Goal: Task Accomplishment & Management: Manage account settings

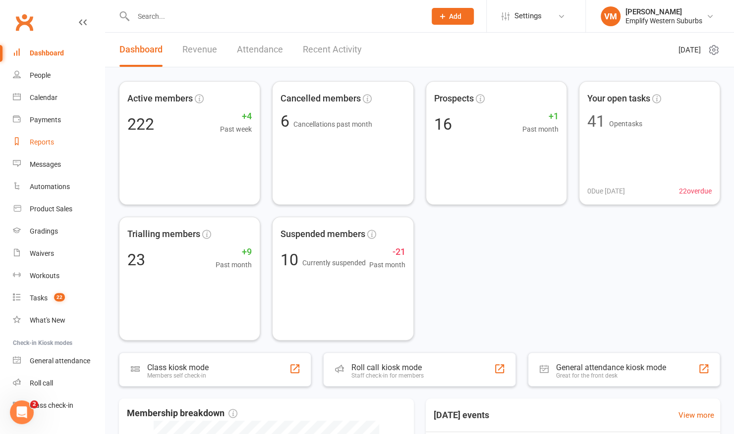
click at [40, 138] on link "Reports" at bounding box center [59, 142] width 92 height 22
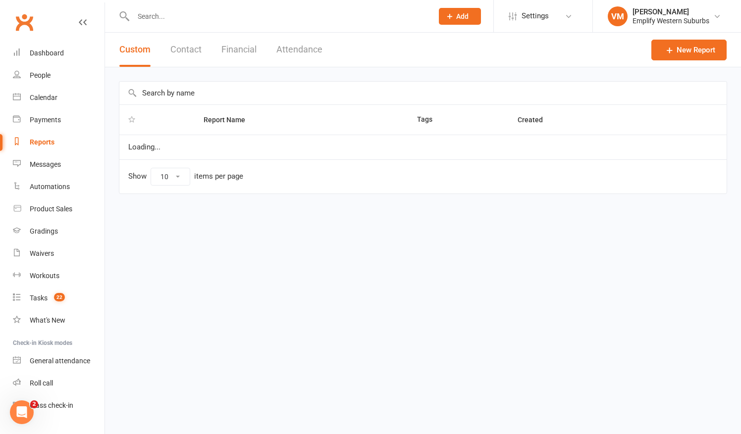
select select "50"
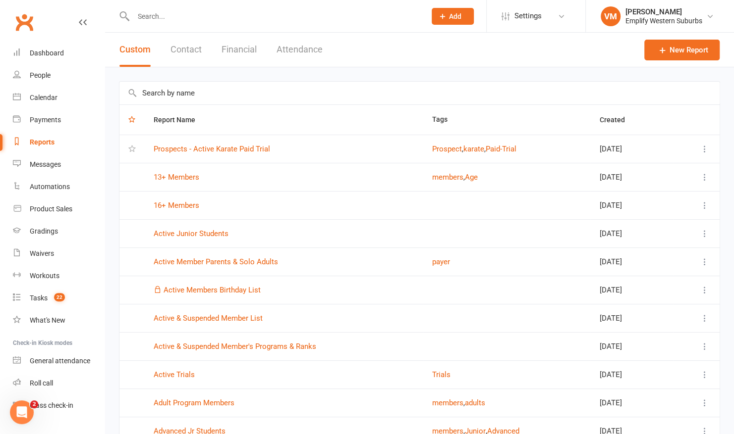
click at [301, 52] on button "Attendance" at bounding box center [299, 50] width 46 height 34
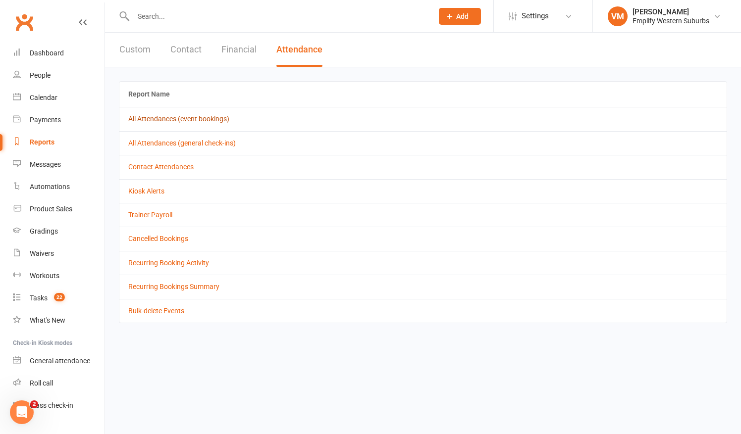
click at [179, 119] on link "All Attendances (event bookings)" at bounding box center [178, 119] width 101 height 8
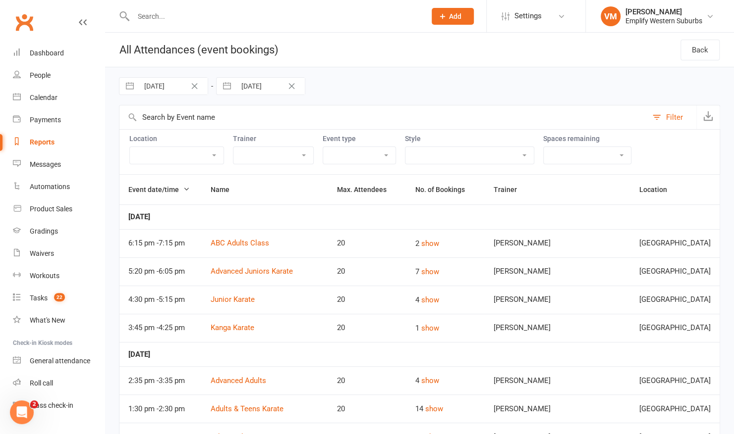
click at [169, 88] on input "28 Jul 2025" at bounding box center [173, 86] width 69 height 17
select select "5"
select select "2025"
select select "6"
select select "2025"
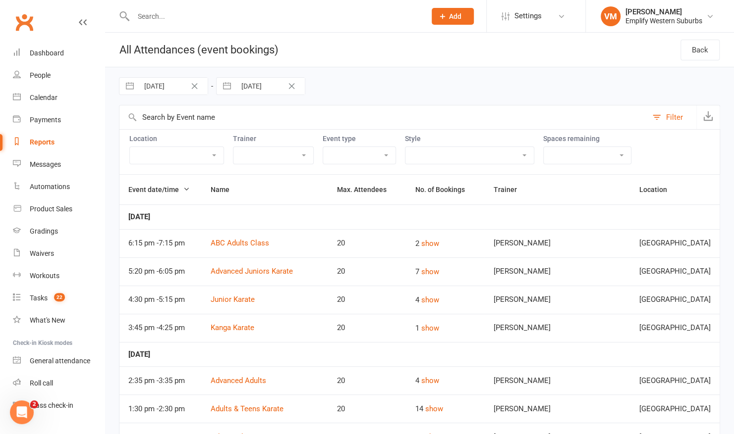
select select "7"
select select "2025"
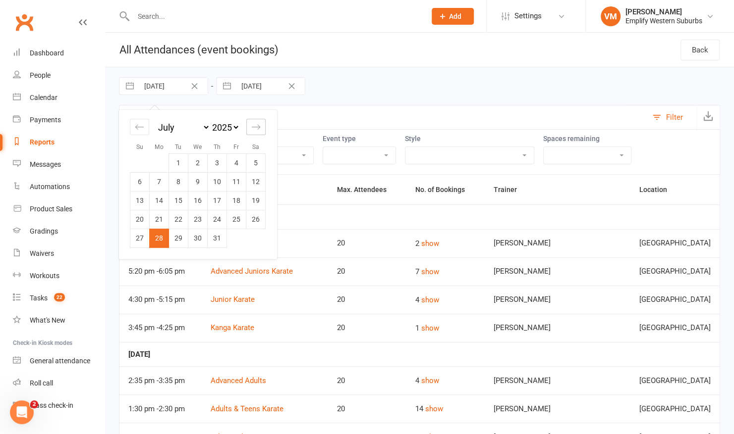
click at [253, 126] on icon "Move forward to switch to the next month." at bounding box center [255, 126] width 9 height 9
select select "8"
select select "2025"
click at [260, 180] on td "9" at bounding box center [255, 181] width 19 height 19
type input "09 Aug 2025"
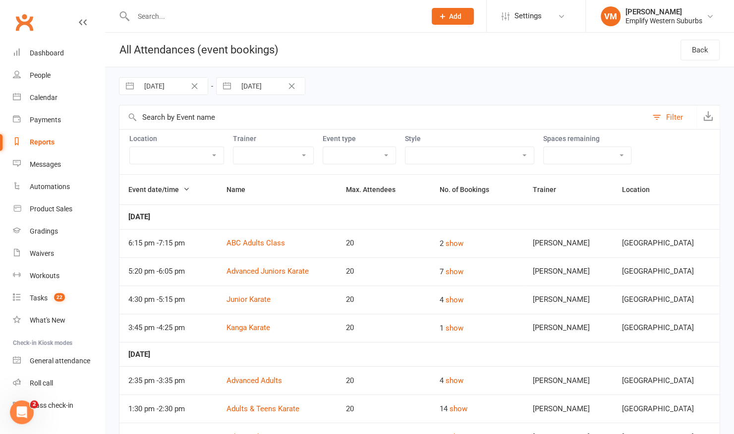
click at [251, 88] on input "11 Aug 2025" at bounding box center [270, 86] width 69 height 17
select select "6"
select select "2025"
select select "7"
select select "2025"
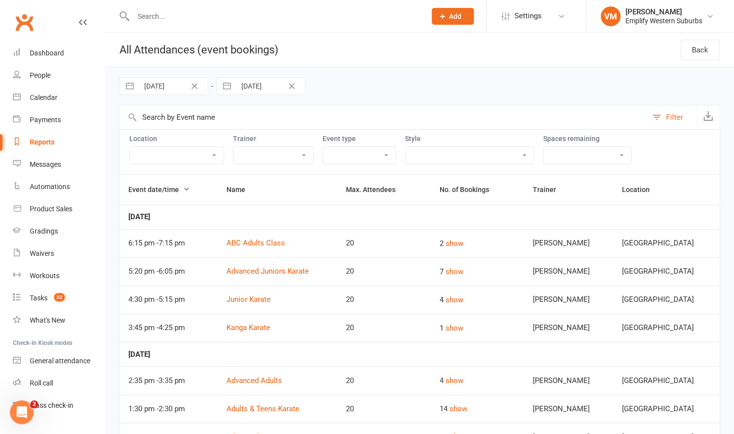
select select "8"
select select "2025"
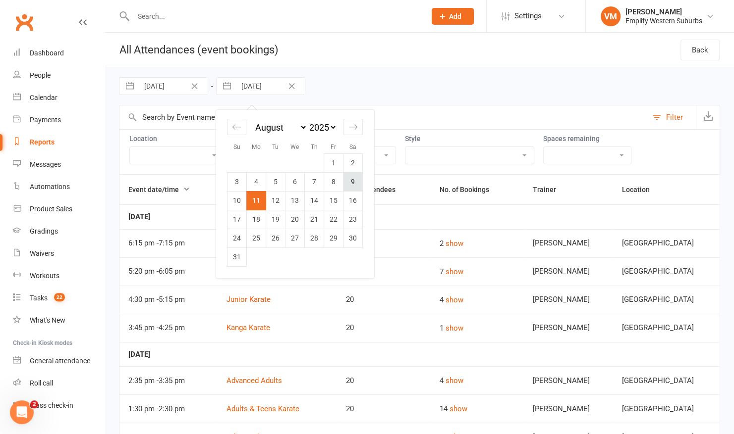
click at [353, 179] on td "9" at bounding box center [352, 181] width 19 height 19
type input "09 Aug 2025"
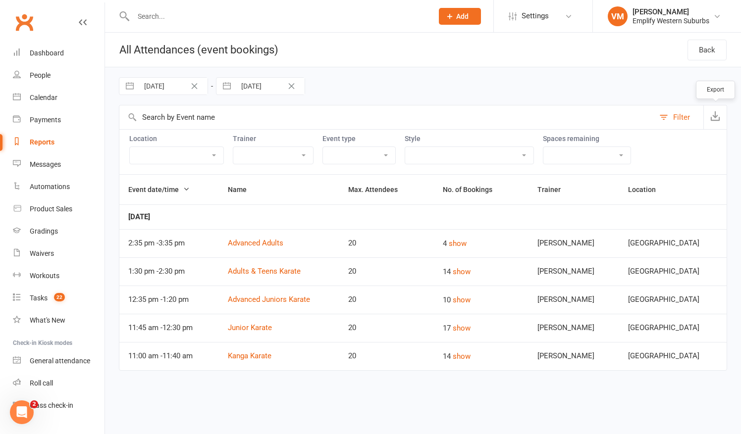
click at [711, 113] on icon "button" at bounding box center [715, 116] width 10 height 10
click at [50, 51] on div "Dashboard" at bounding box center [47, 53] width 34 height 8
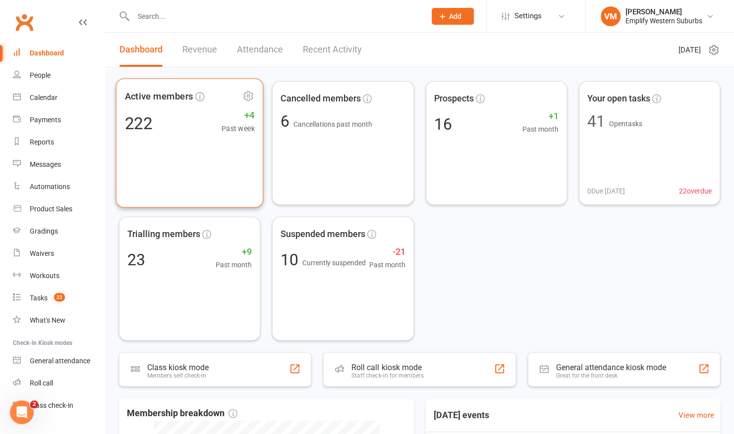
click at [166, 135] on div "Active members 222 +4 Past week" at bounding box center [190, 142] width 148 height 129
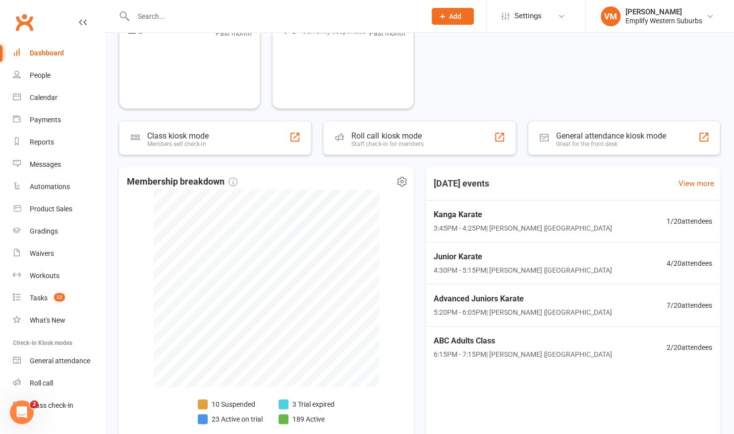
scroll to position [266, 0]
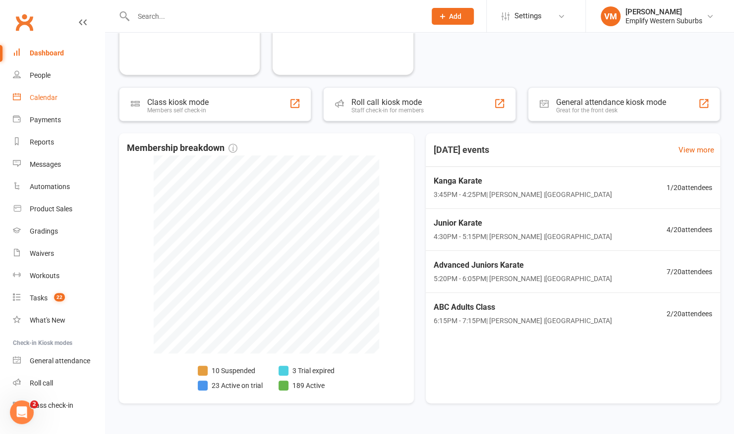
click at [58, 104] on link "Calendar" at bounding box center [59, 98] width 92 height 22
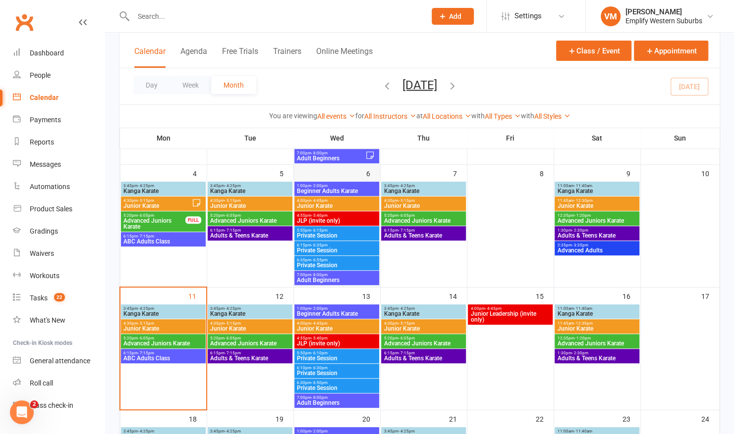
scroll to position [145, 0]
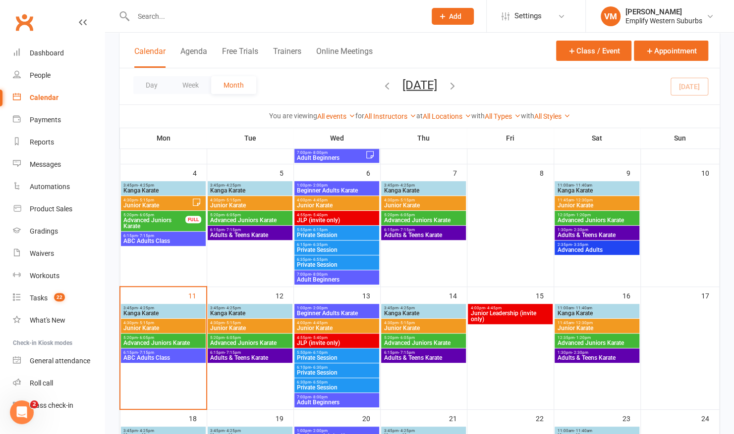
click at [197, 21] on input "text" at bounding box center [274, 16] width 288 height 14
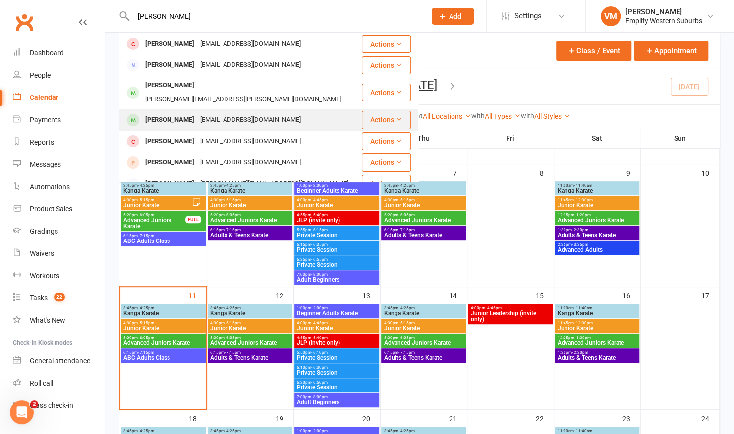
type input "owen"
click at [173, 113] on div "Owen Mitchell" at bounding box center [169, 120] width 55 height 14
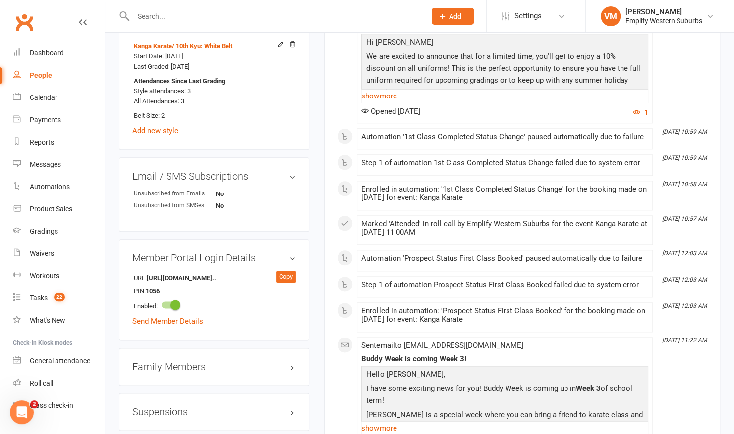
scroll to position [567, 0]
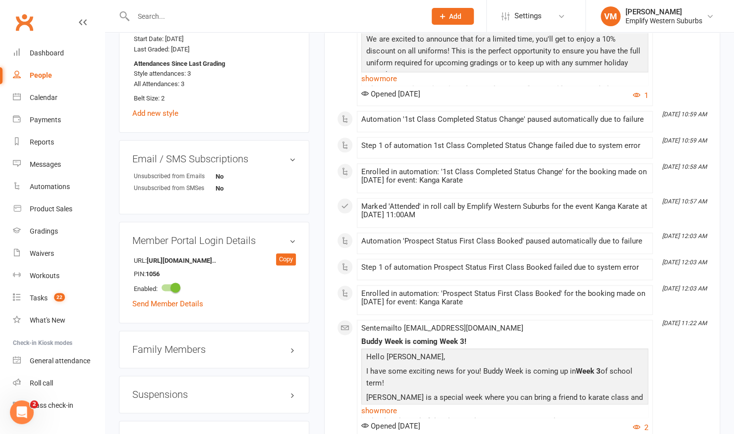
click at [211, 344] on h3 "Family Members" at bounding box center [213, 349] width 163 height 11
click at [176, 367] on link "Paula Wade - Parent / Guardian" at bounding box center [191, 370] width 114 height 10
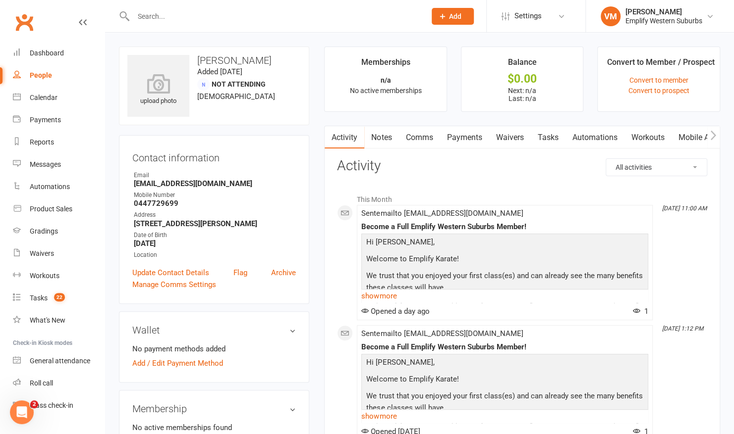
click at [503, 132] on link "Waivers" at bounding box center [509, 137] width 42 height 23
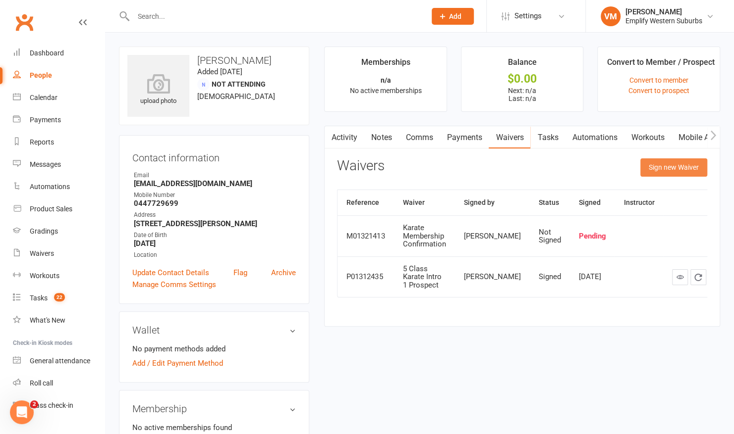
click at [674, 167] on button "Sign new Waiver" at bounding box center [673, 168] width 67 height 18
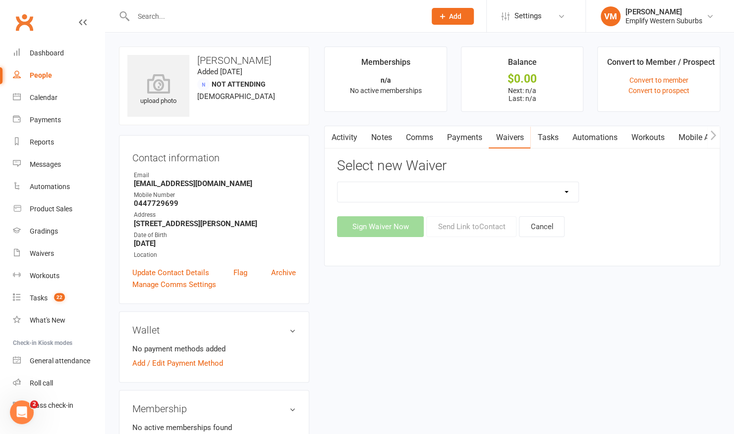
click at [564, 193] on select "Karate Membership Confirmation Karate Membership Confirmation (returning member…" at bounding box center [457, 192] width 241 height 20
select select "6813"
click at [337, 182] on select "Karate Membership Confirmation Karate Membership Confirmation (returning member…" at bounding box center [457, 192] width 241 height 20
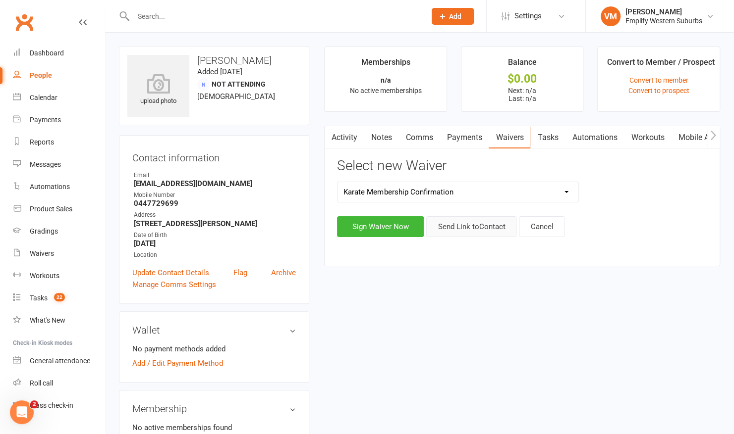
click at [470, 227] on button "Send Link to Contact" at bounding box center [471, 226] width 90 height 21
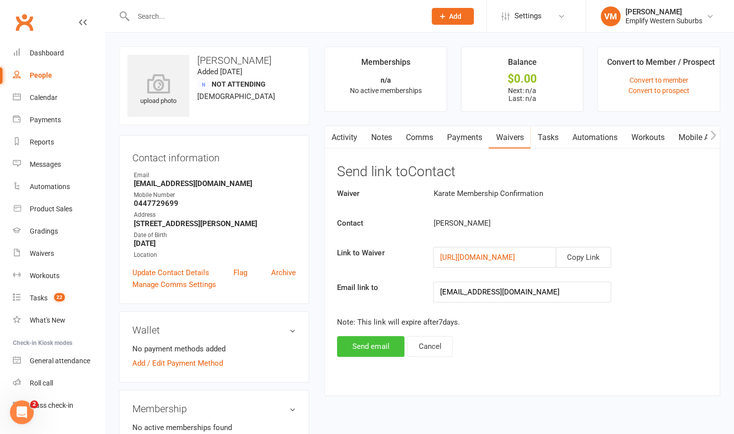
click at [384, 341] on button "Send email" at bounding box center [370, 346] width 67 height 21
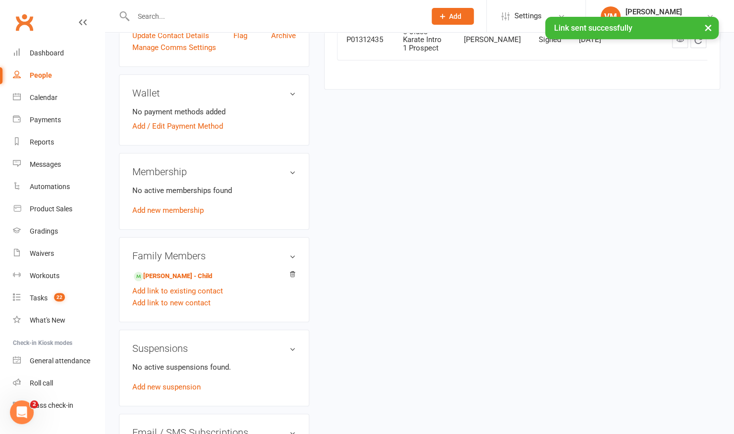
scroll to position [238, 0]
click at [183, 273] on link "Owen Mitchell - Child" at bounding box center [173, 276] width 78 height 10
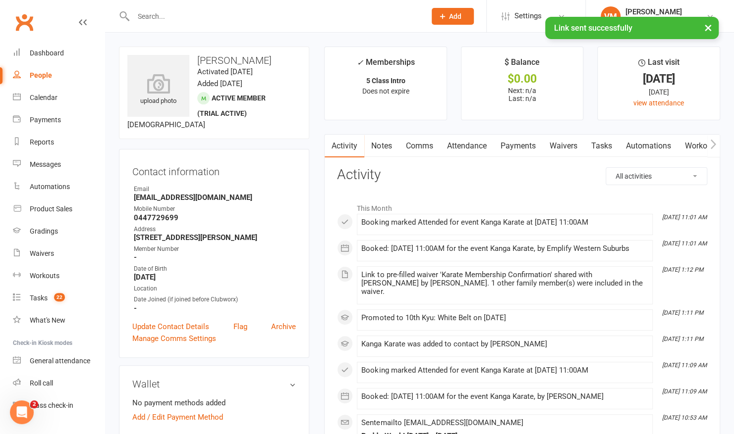
click at [471, 149] on link "Attendance" at bounding box center [466, 146] width 54 height 23
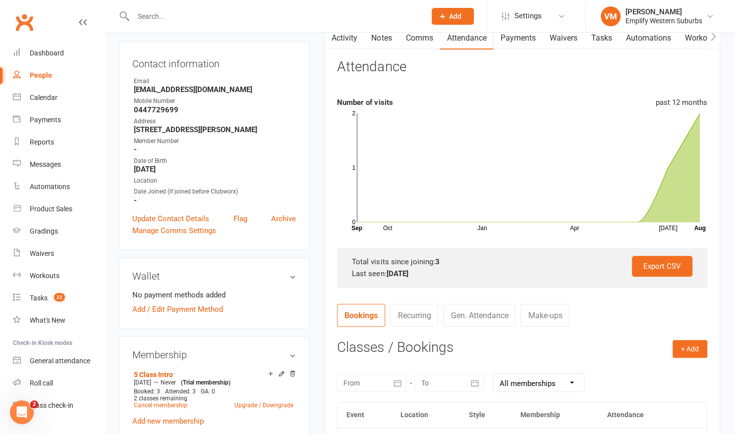
click at [449, 276] on div "Last seen: 9 Aug 2025" at bounding box center [522, 274] width 340 height 12
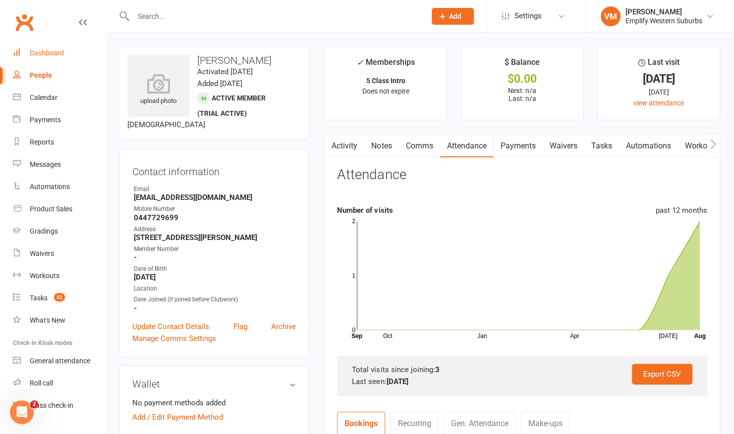
click at [39, 54] on div "Dashboard" at bounding box center [47, 53] width 34 height 8
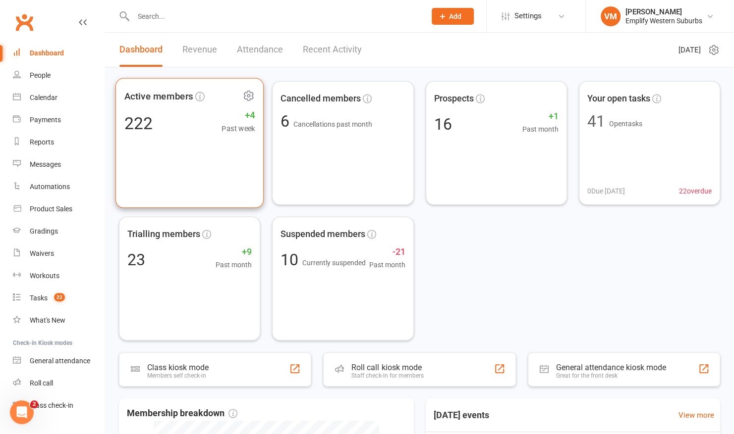
click at [182, 108] on div "Active members 222 +4 Past week" at bounding box center [189, 143] width 149 height 130
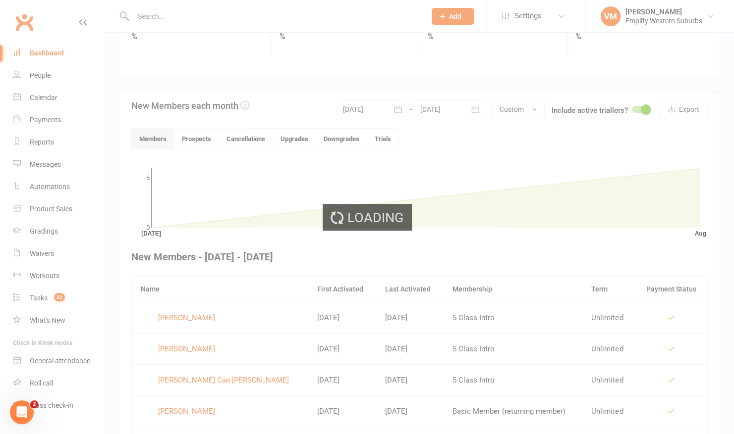
scroll to position [164, 0]
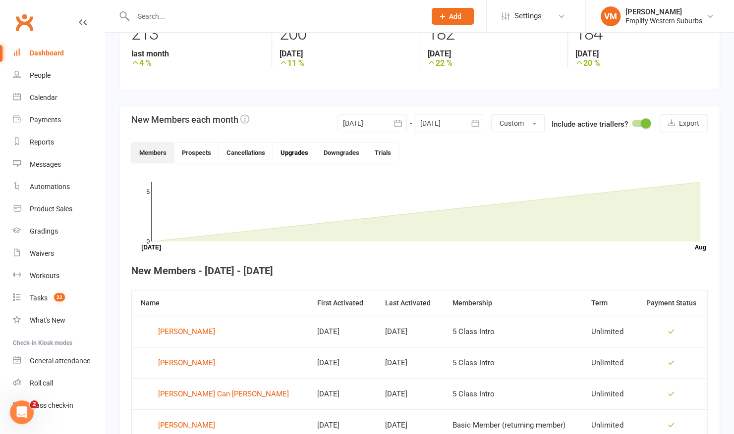
click at [289, 156] on button "Upgrades" at bounding box center [294, 153] width 43 height 20
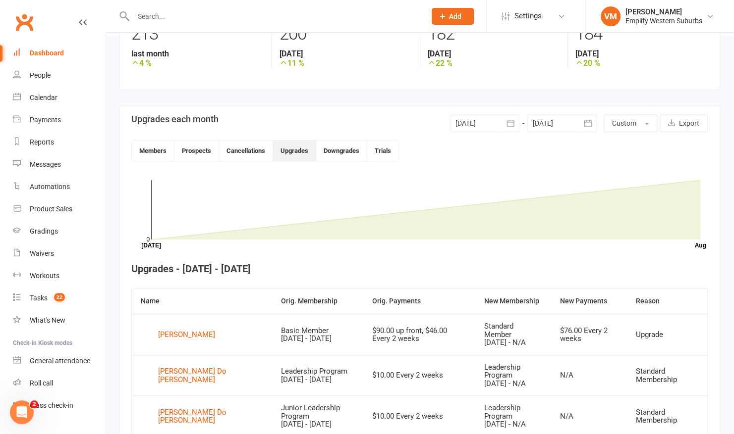
click at [475, 152] on div "Members Prospects Cancellations Upgrades Downgrades Trials" at bounding box center [419, 150] width 576 height 21
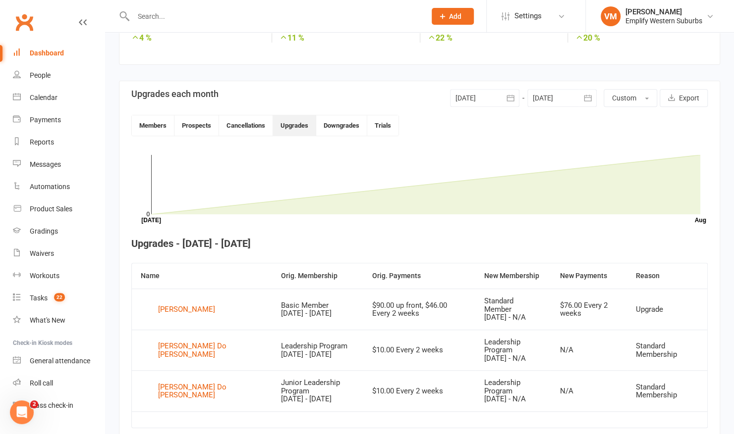
scroll to position [190, 0]
click at [486, 100] on div at bounding box center [484, 98] width 69 height 18
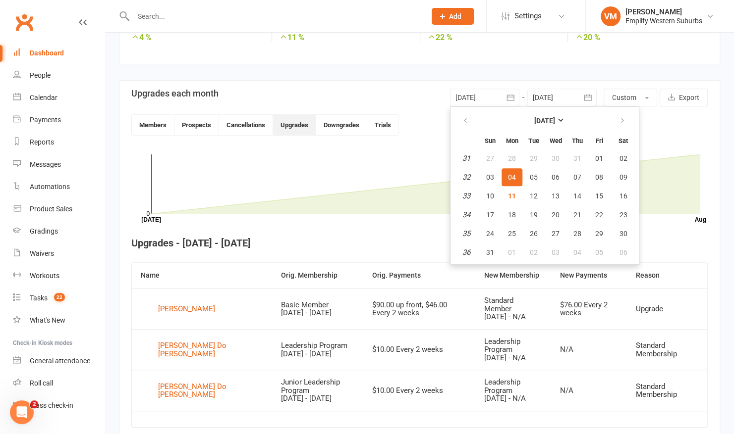
click at [425, 144] on section "Upgrades each month 04 Aug 2025 August 2025 Sun Mon Tue Wed Thu Fri Sat 31 27 2…" at bounding box center [419, 265] width 601 height 370
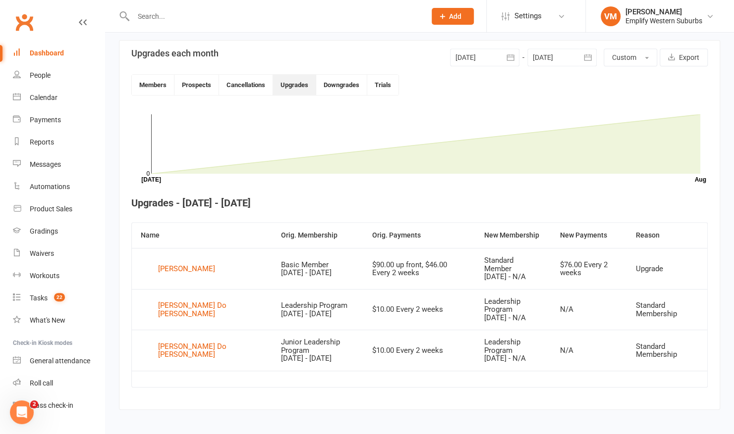
scroll to position [242, 0]
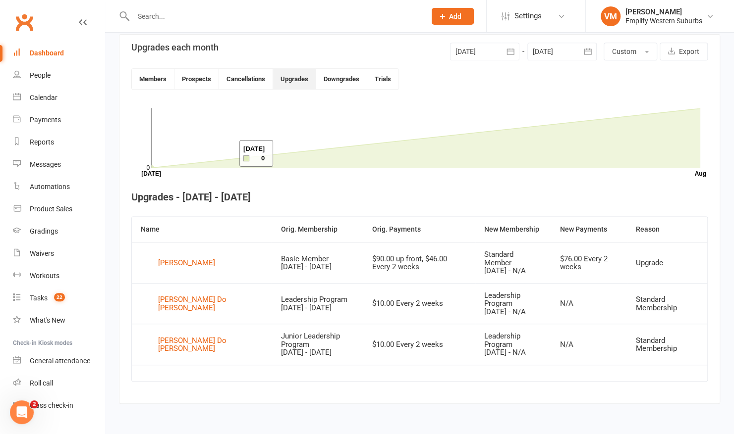
click at [227, 154] on icon at bounding box center [425, 137] width 549 height 59
click at [49, 160] on link "Messages" at bounding box center [59, 165] width 92 height 22
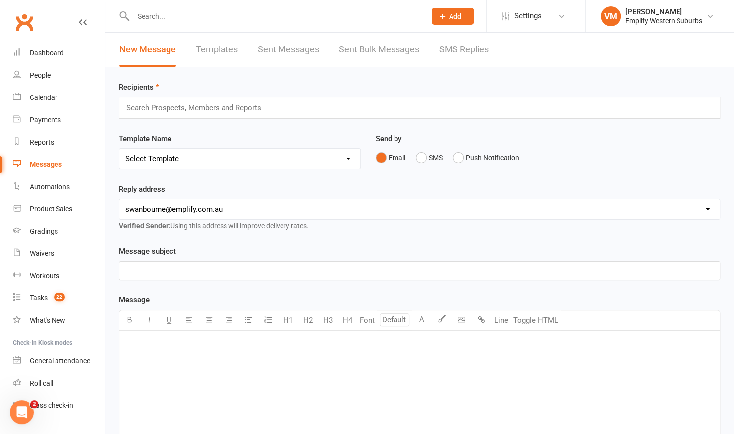
click at [232, 49] on link "Templates" at bounding box center [217, 50] width 42 height 34
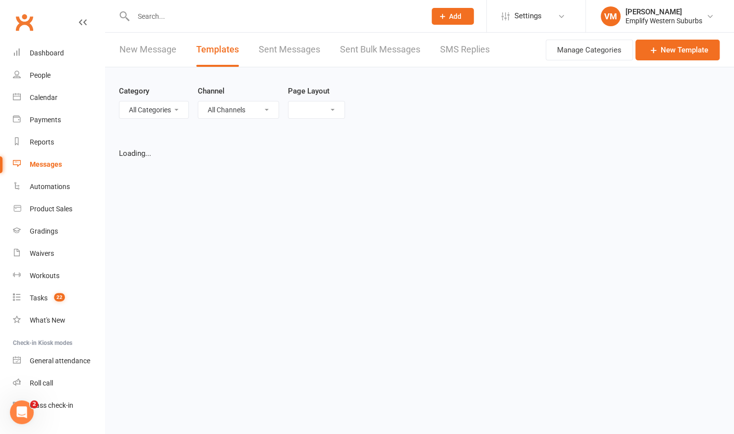
select select "grid"
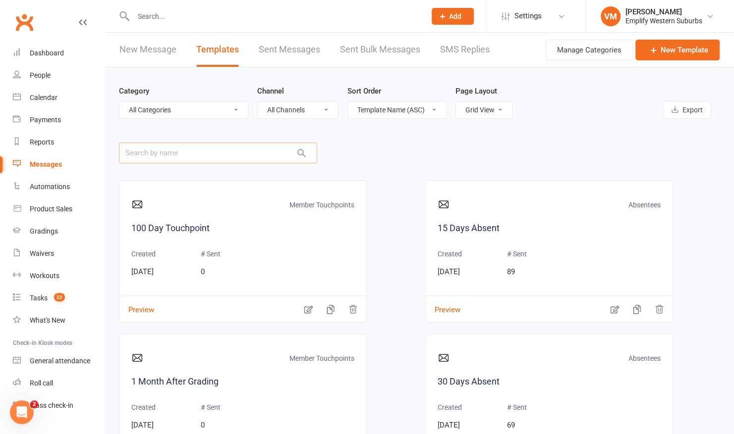
click at [184, 156] on input "text" at bounding box center [218, 153] width 198 height 21
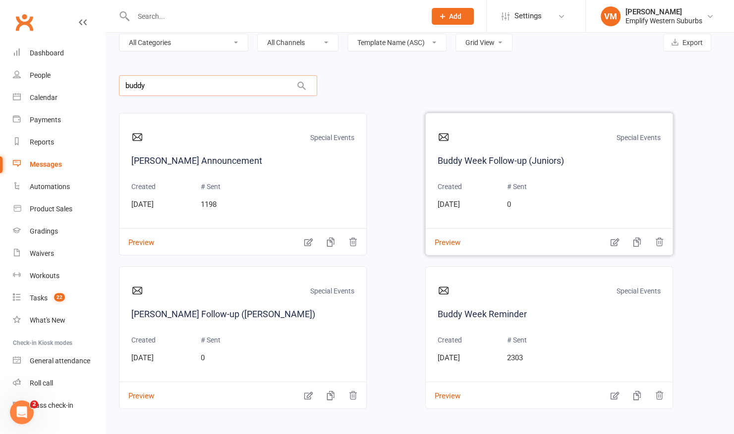
scroll to position [110, 0]
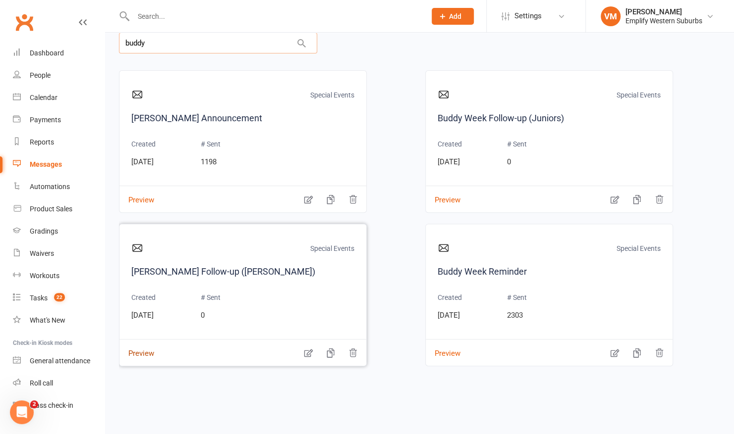
type input "buddy"
click at [141, 352] on button "Preview" at bounding box center [136, 347] width 35 height 10
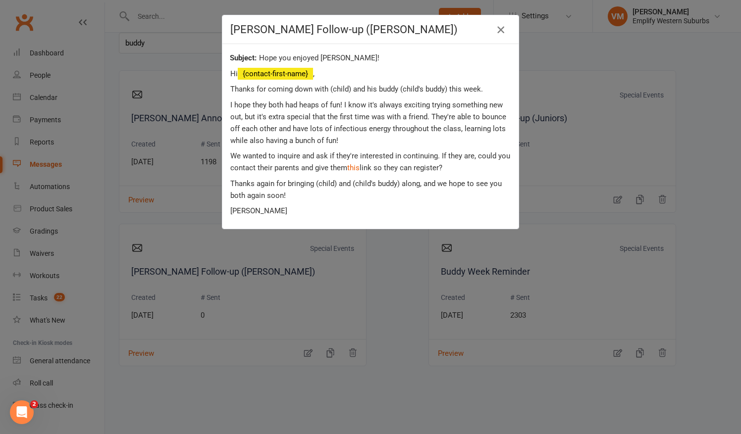
click at [500, 34] on icon "button" at bounding box center [501, 30] width 12 height 12
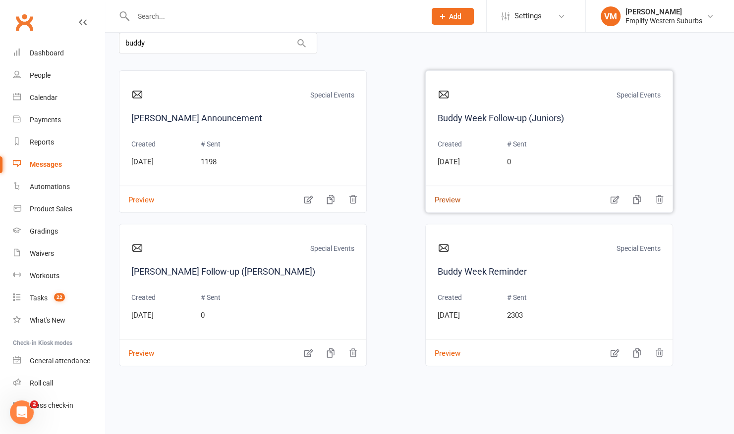
click at [444, 195] on button "Preview" at bounding box center [443, 193] width 35 height 10
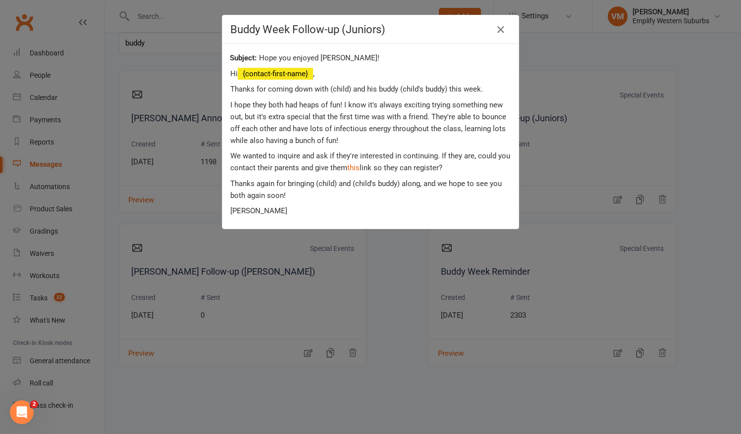
click at [387, 273] on div "Buddy Week Follow-up (Juniors) Hope you enjoyed Buddy Week! Hi {contact-first-n…" at bounding box center [370, 217] width 741 height 434
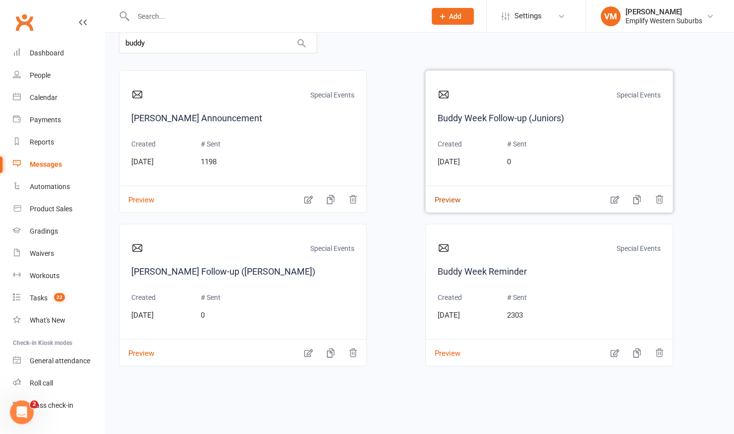
click at [448, 199] on button "Preview" at bounding box center [443, 193] width 35 height 10
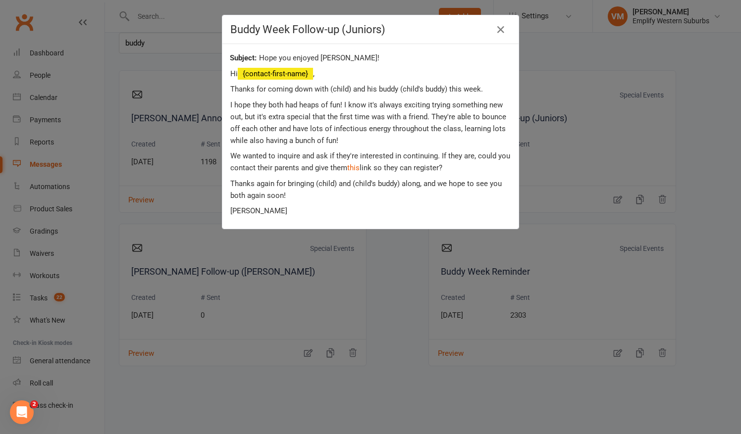
click at [61, 109] on div "Buddy Week Follow-up (Juniors) Hope you enjoyed Buddy Week! Hi {contact-first-n…" at bounding box center [370, 217] width 741 height 434
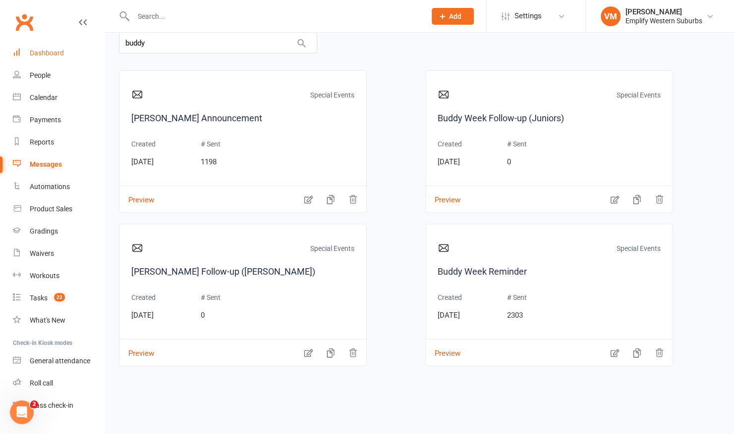
click at [46, 54] on div "Dashboard" at bounding box center [47, 53] width 34 height 8
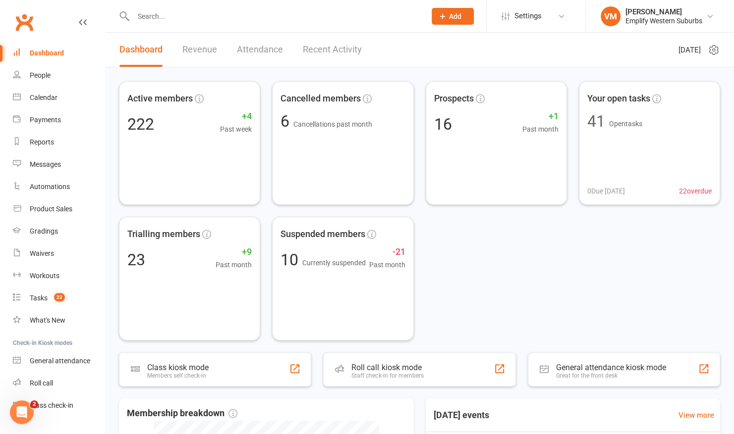
click at [162, 14] on input "text" at bounding box center [274, 16] width 288 height 14
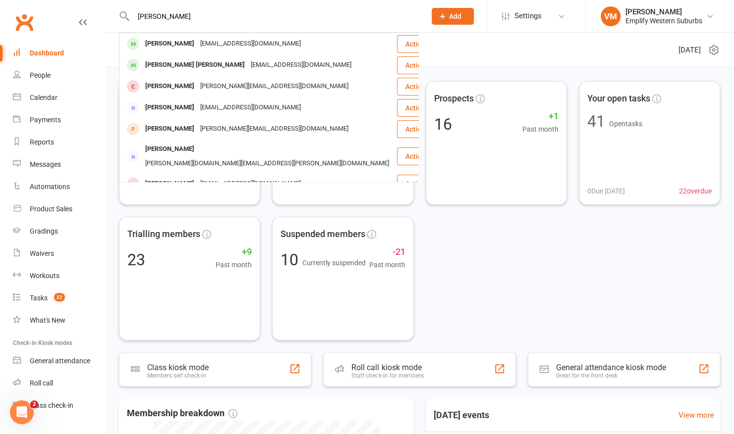
type input "alison"
click at [113, 75] on div "Active members 222 +4 Past week Cancelled members 6 Cancellations past month Pr…" at bounding box center [419, 380] width 629 height 626
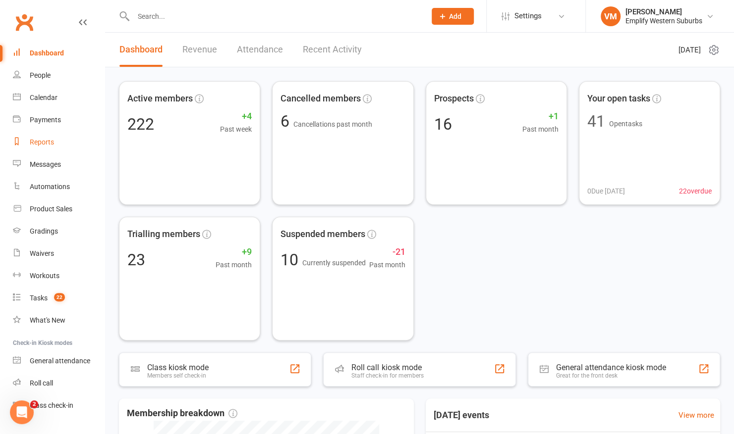
click at [35, 146] on div "Reports" at bounding box center [42, 142] width 24 height 8
select select "50"
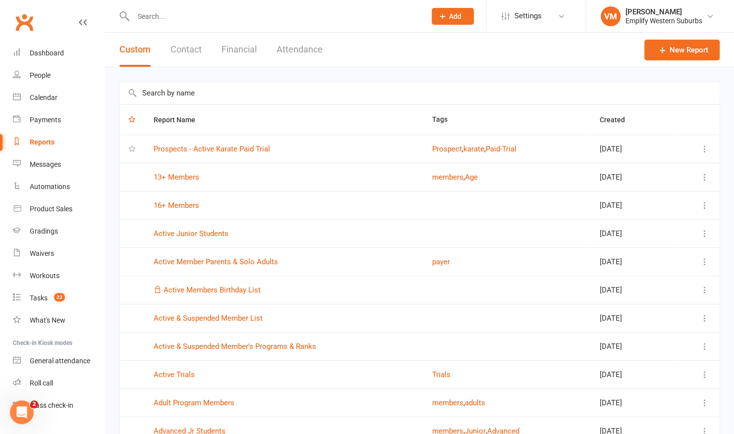
click at [200, 89] on input "text" at bounding box center [419, 93] width 600 height 23
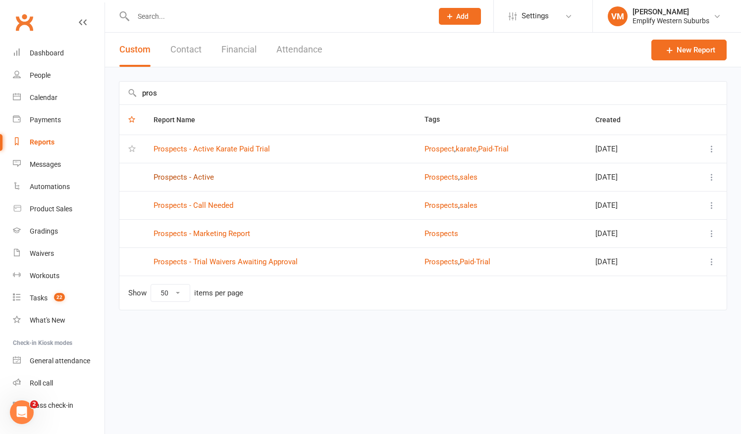
type input "pros"
click at [191, 174] on link "Prospects - Active" at bounding box center [184, 177] width 60 height 9
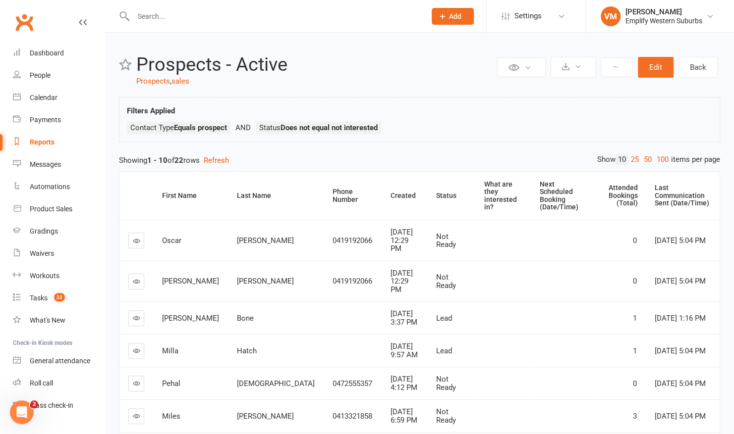
select select "50"
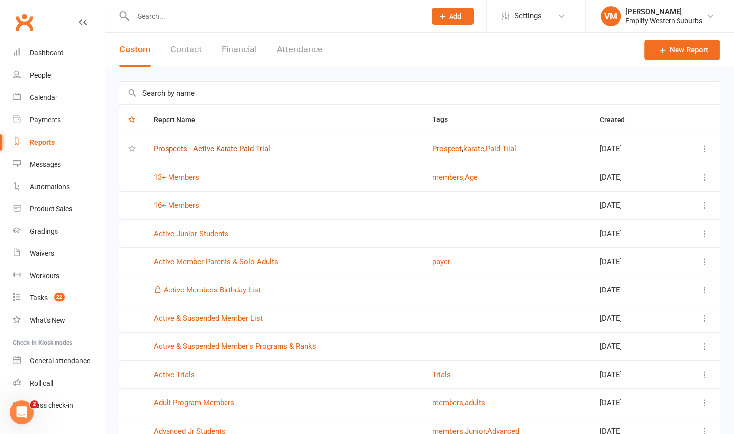
click at [183, 153] on td "Prospects - Active Karate Paid Trial" at bounding box center [284, 149] width 278 height 28
click at [189, 152] on link "Prospects - Active Karate Paid Trial" at bounding box center [212, 149] width 116 height 9
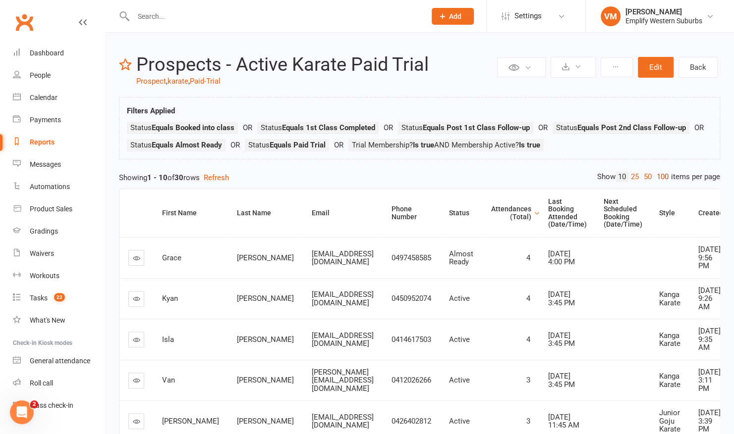
click at [659, 175] on link "100" at bounding box center [662, 177] width 17 height 10
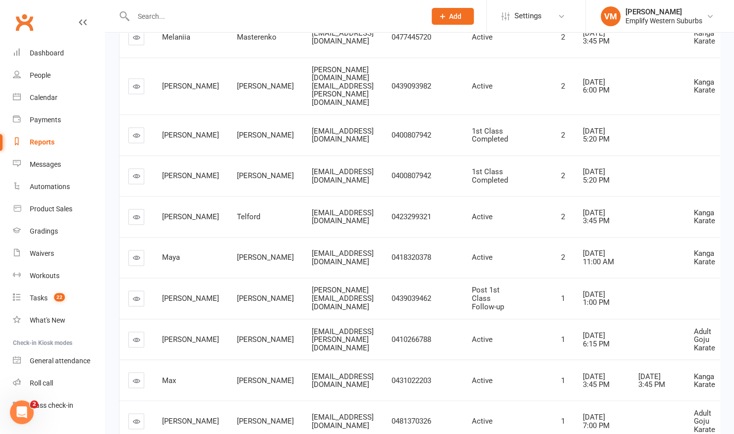
scroll to position [643, 0]
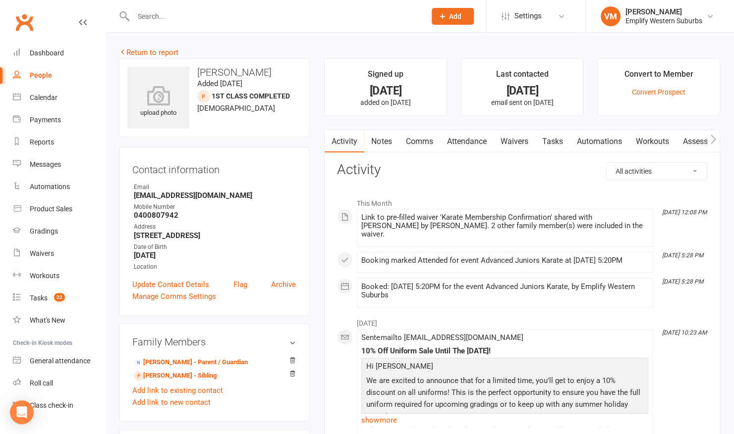
click at [475, 136] on link "Attendance" at bounding box center [466, 141] width 54 height 23
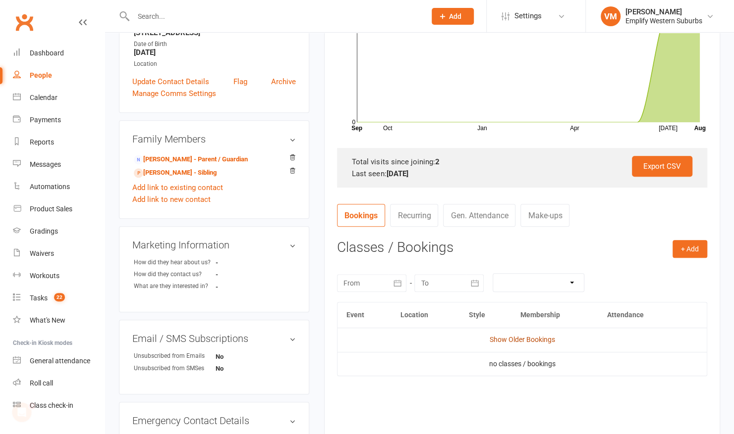
click at [505, 340] on link "Show Older Bookings" at bounding box center [521, 340] width 65 height 8
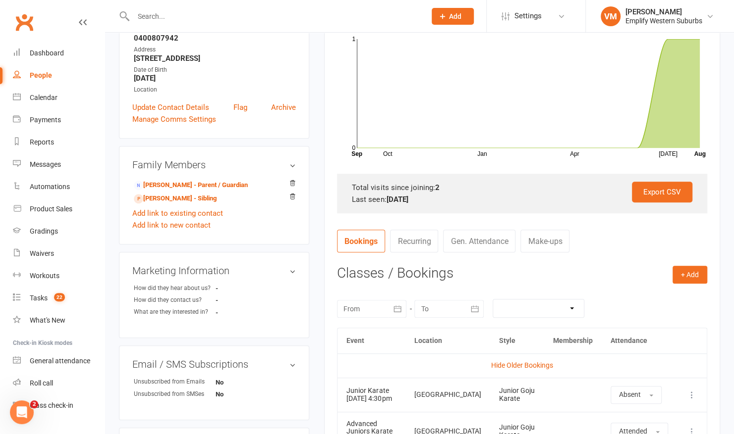
scroll to position [177, 0]
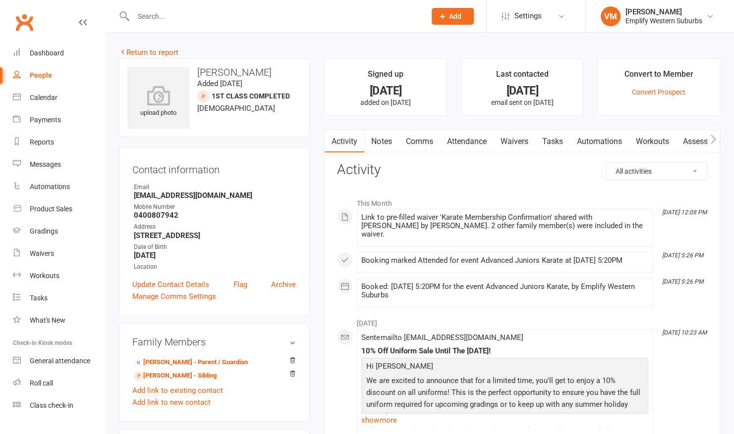
scroll to position [5, 0]
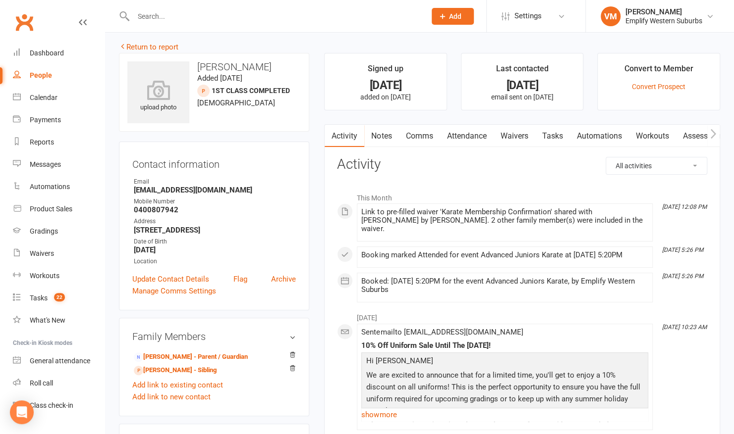
click at [471, 134] on link "Attendance" at bounding box center [466, 136] width 54 height 23
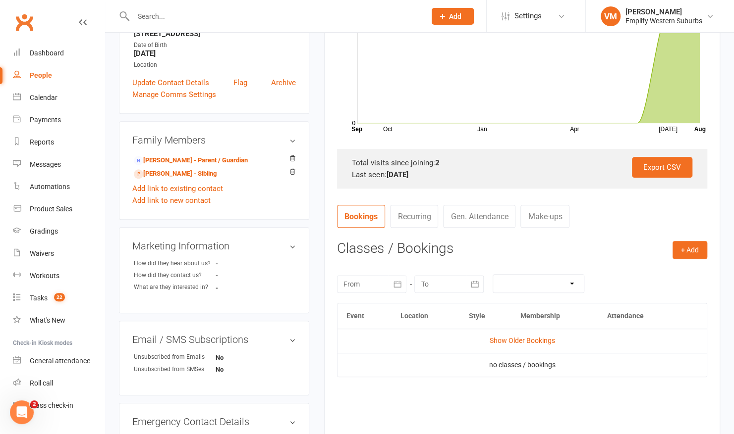
scroll to position [204, 0]
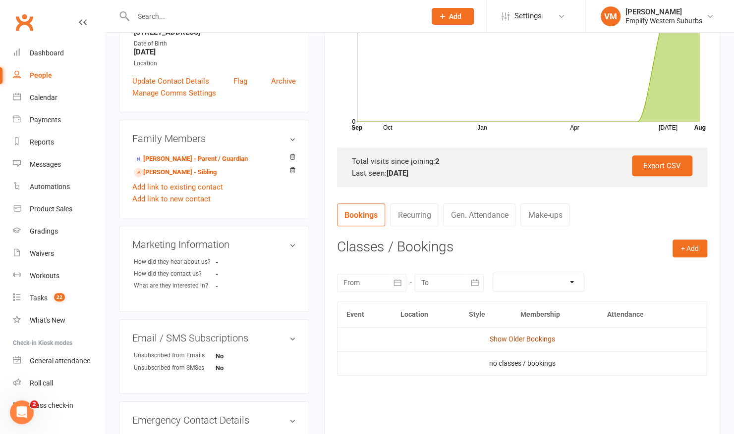
click at [496, 335] on link "Show Older Bookings" at bounding box center [521, 339] width 65 height 8
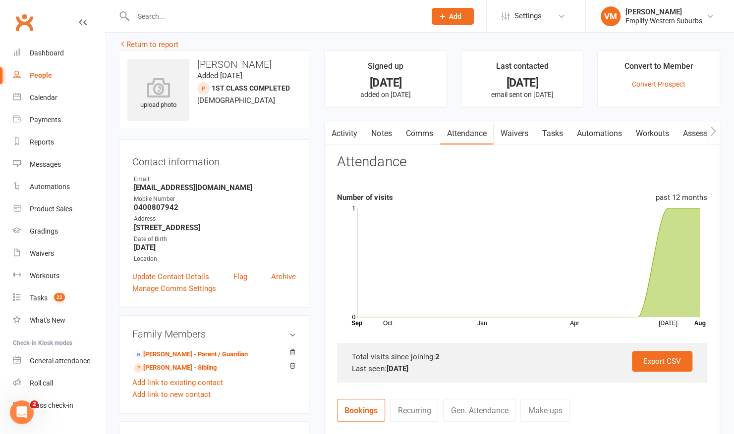
scroll to position [0, 0]
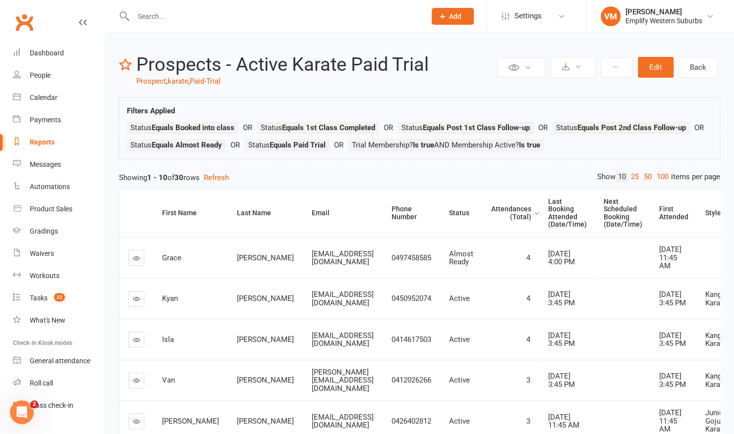
click at [139, 260] on icon at bounding box center [136, 258] width 7 height 7
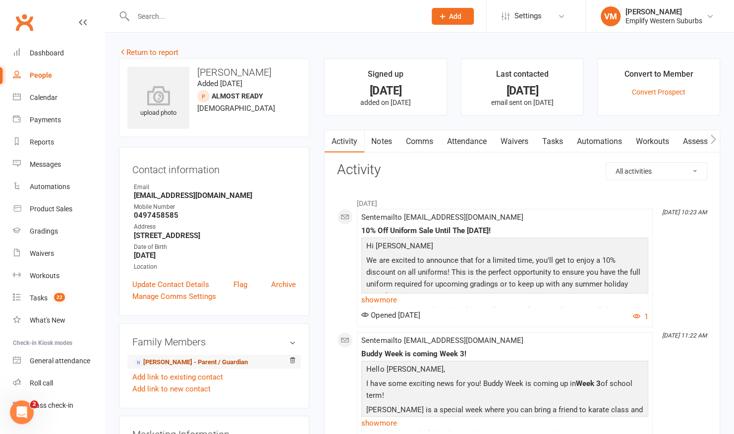
click at [174, 361] on link "Jackie King - Parent / Guardian" at bounding box center [191, 363] width 114 height 10
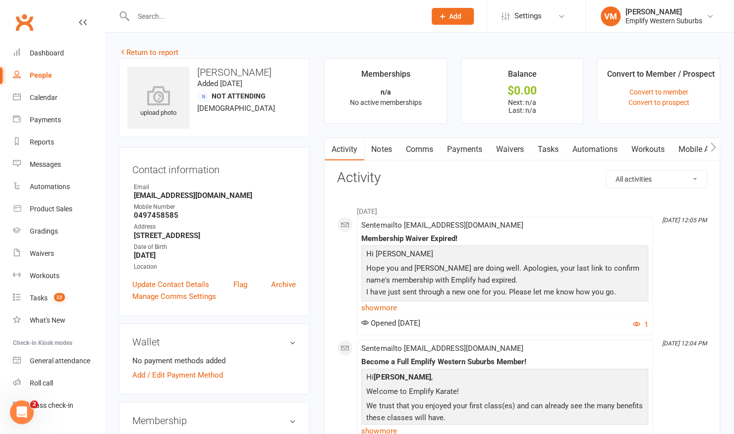
click at [410, 151] on link "Comms" at bounding box center [418, 149] width 41 height 23
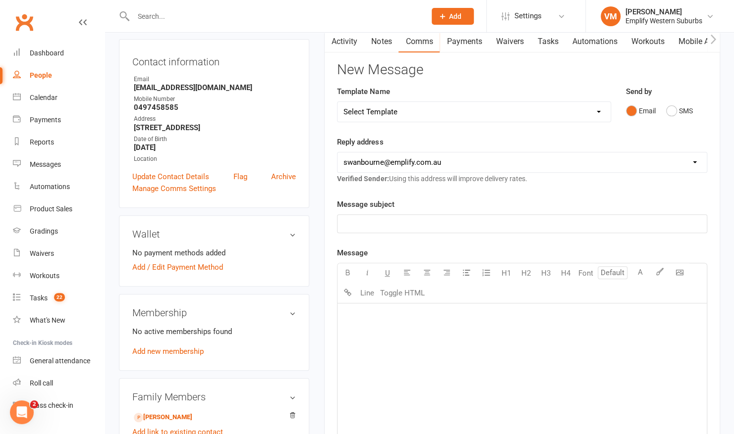
scroll to position [107, 0]
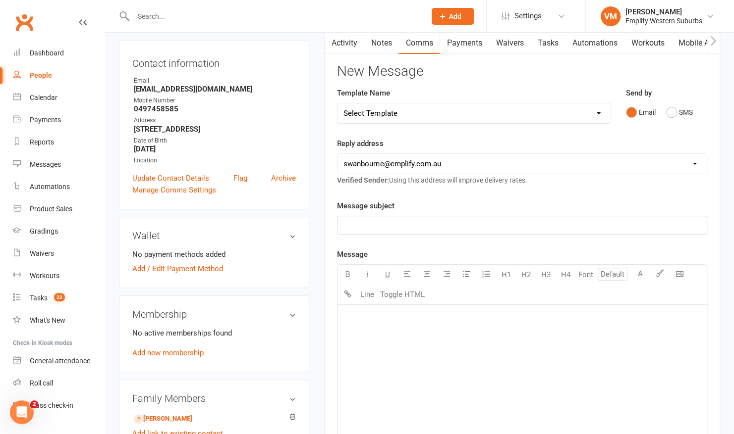
click at [348, 38] on link "Activity" at bounding box center [344, 43] width 40 height 23
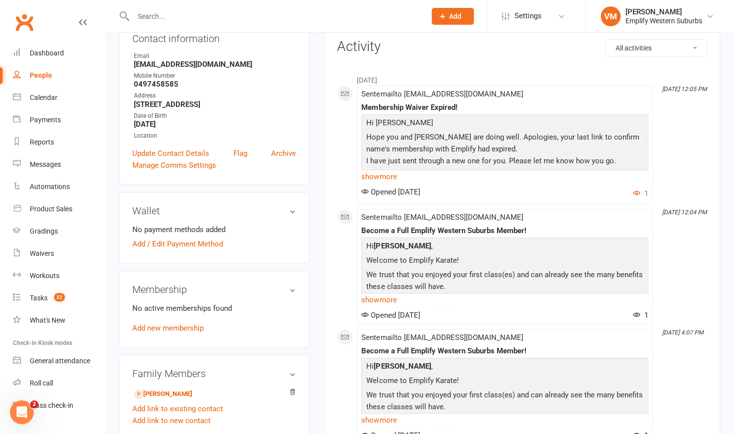
scroll to position [132, 0]
click at [489, 297] on link "show more" at bounding box center [504, 299] width 287 height 14
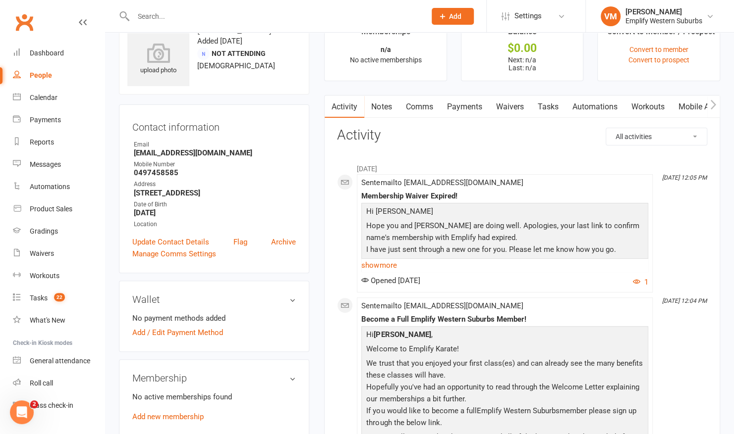
scroll to position [39, 0]
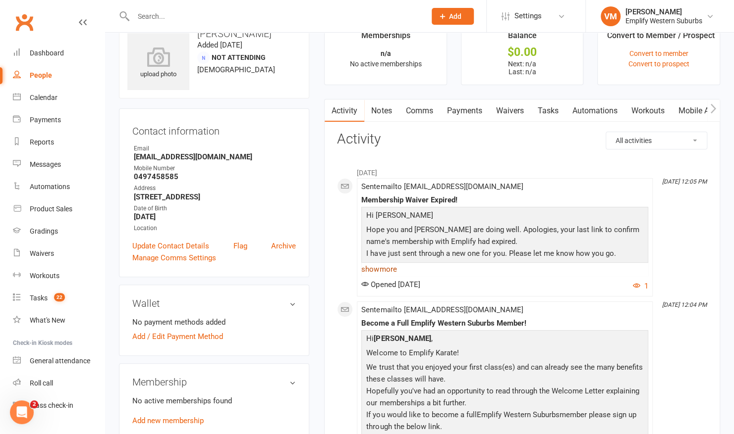
click at [372, 266] on link "show more" at bounding box center [504, 270] width 287 height 14
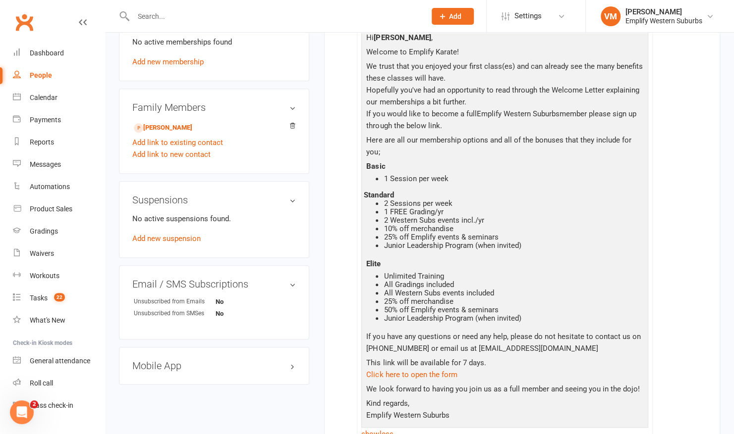
scroll to position [397, 0]
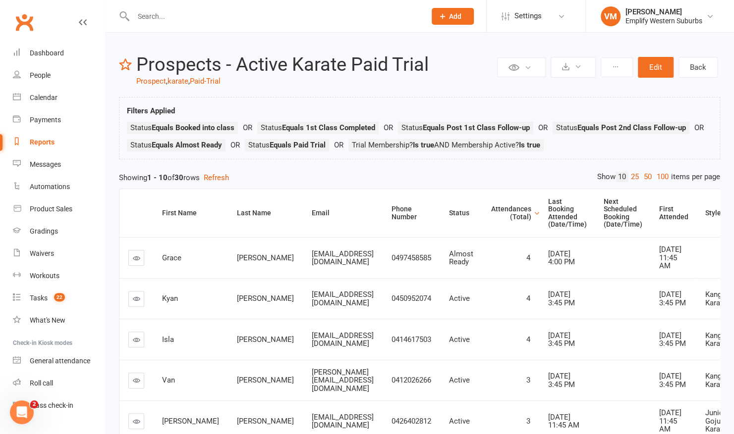
click at [138, 262] on icon at bounding box center [136, 258] width 7 height 7
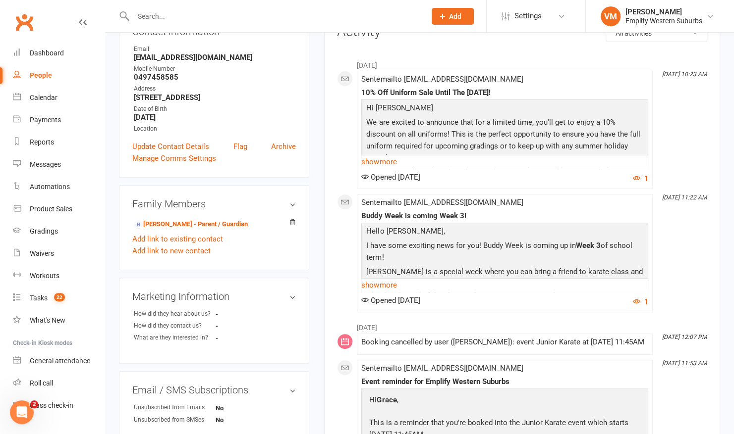
scroll to position [115, 0]
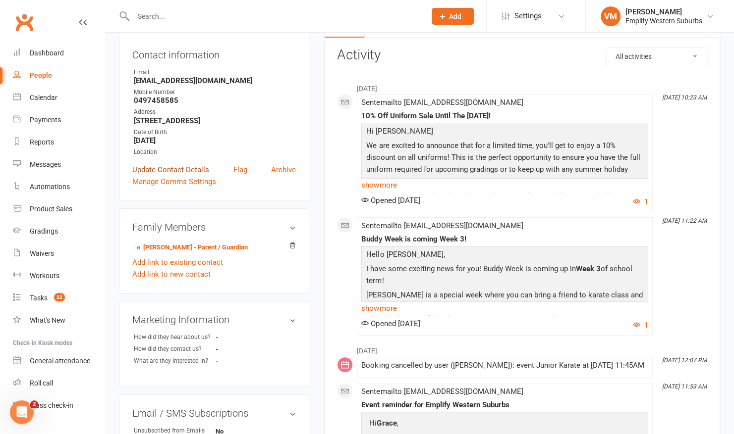
click at [192, 167] on link "Update Contact Details" at bounding box center [170, 170] width 77 height 12
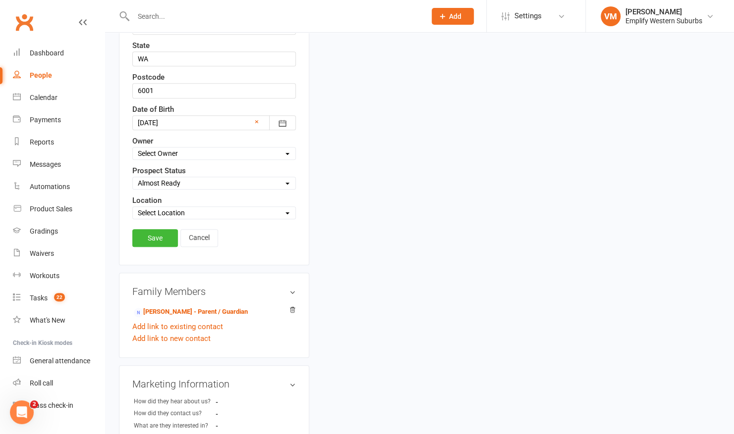
scroll to position [360, 0]
click at [255, 178] on select "Select Lead Initial Contact Paid Trial Booked into class 1st Class Completed Po…" at bounding box center [214, 182] width 162 height 11
select select "Not interested"
click at [133, 177] on select "Select Lead Initial Contact Paid Trial Booked into class 1st Class Completed Po…" at bounding box center [214, 182] width 162 height 11
click at [160, 230] on link "Save" at bounding box center [155, 238] width 46 height 18
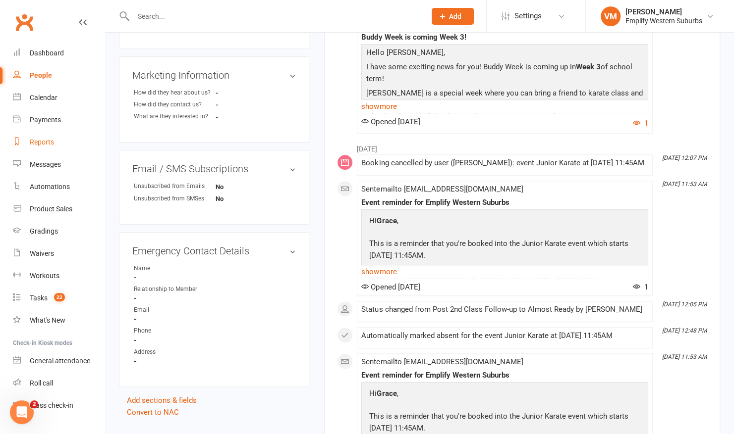
click at [56, 145] on link "Reports" at bounding box center [59, 142] width 92 height 22
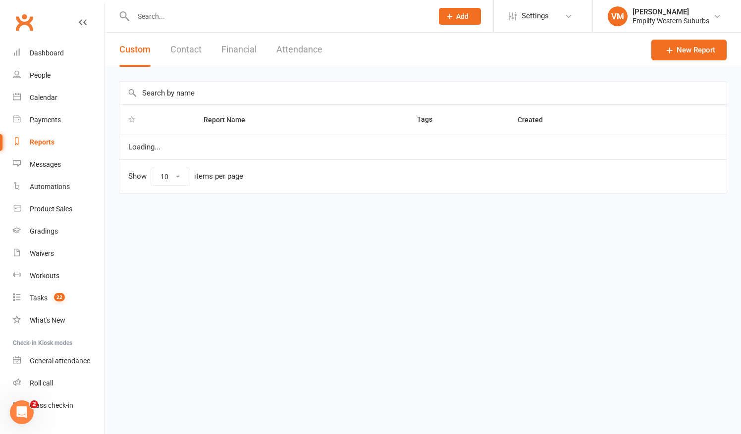
select select "50"
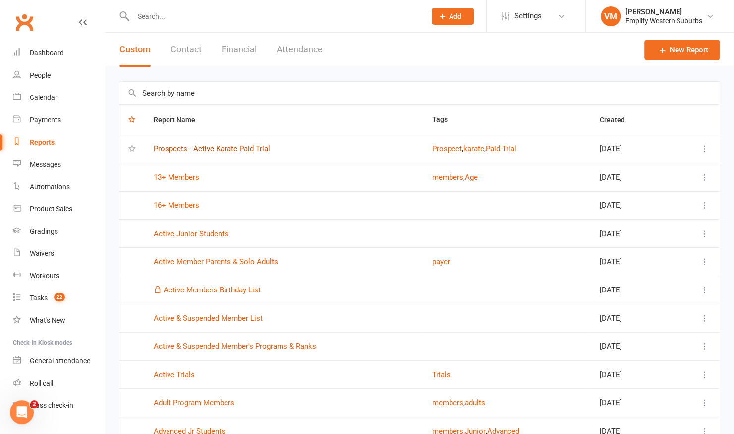
click at [169, 152] on link "Prospects - Active Karate Paid Trial" at bounding box center [212, 149] width 116 height 9
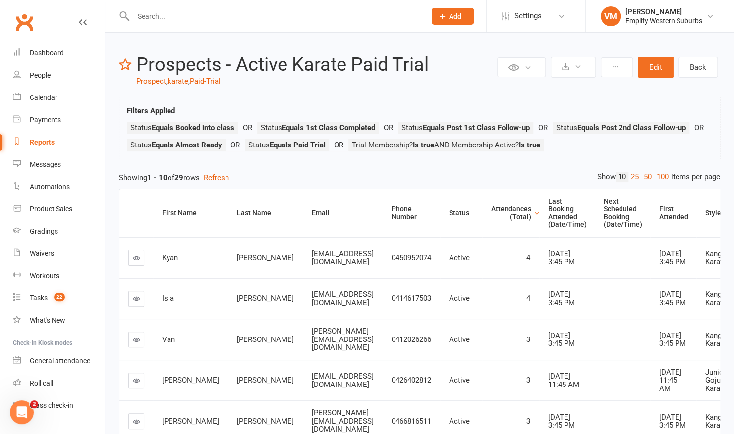
click at [344, 15] on input "text" at bounding box center [274, 16] width 288 height 14
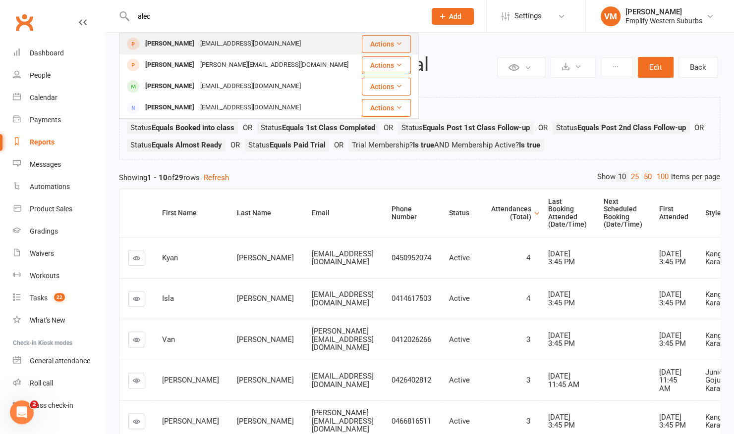
type input "alec"
click at [260, 44] on div "squinn7@gmail.com" at bounding box center [250, 44] width 107 height 14
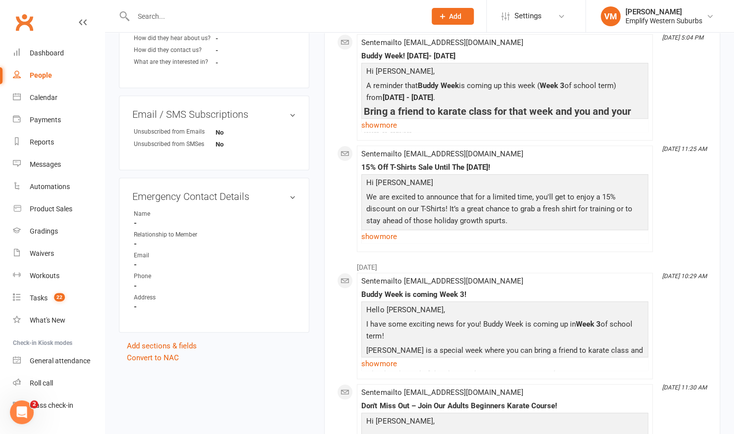
scroll to position [157, 0]
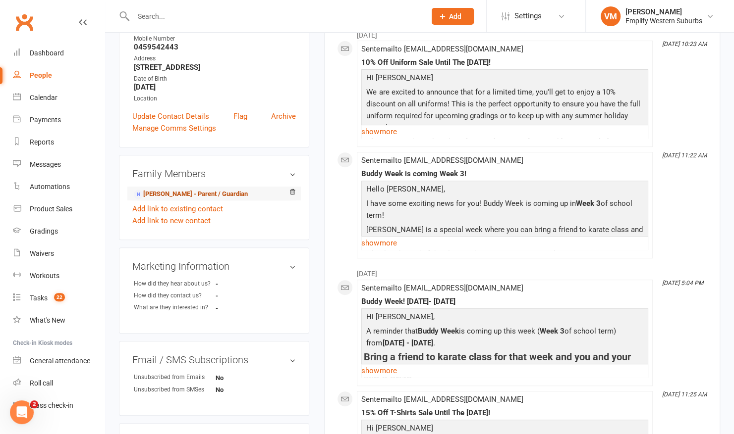
click at [170, 197] on link "Samantha Owen - Parent / Guardian" at bounding box center [191, 194] width 114 height 10
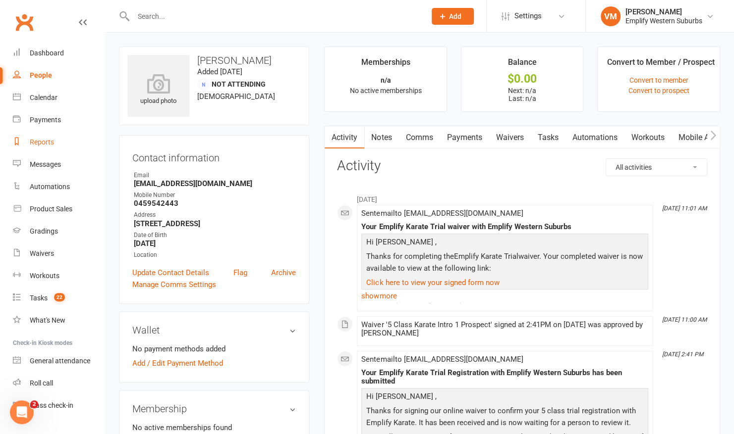
click at [40, 142] on div "Reports" at bounding box center [42, 142] width 24 height 8
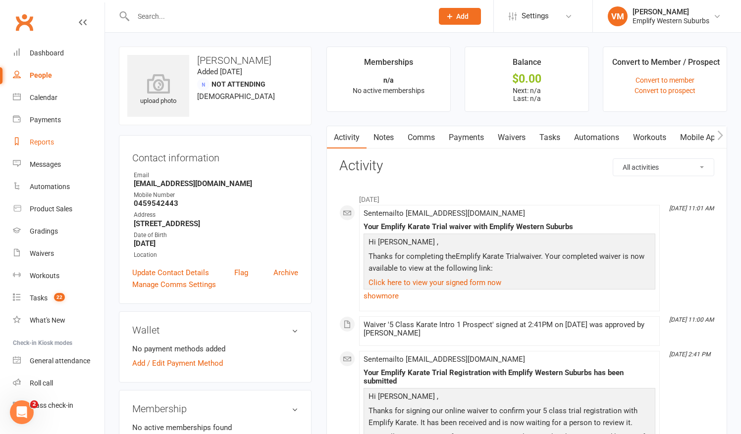
select select "50"
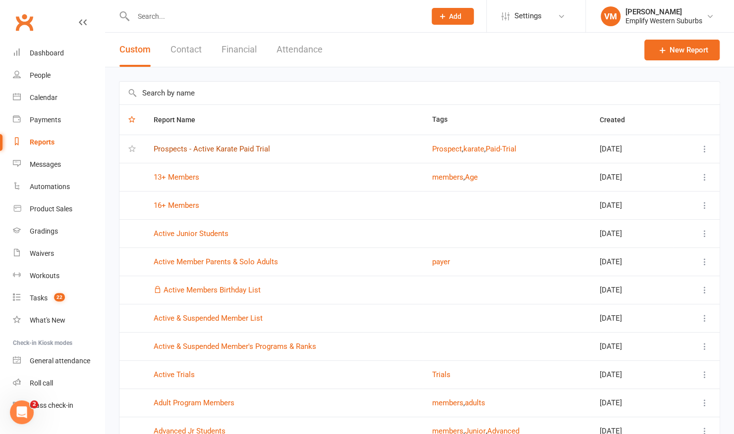
click at [188, 148] on link "Prospects - Active Karate Paid Trial" at bounding box center [212, 149] width 116 height 9
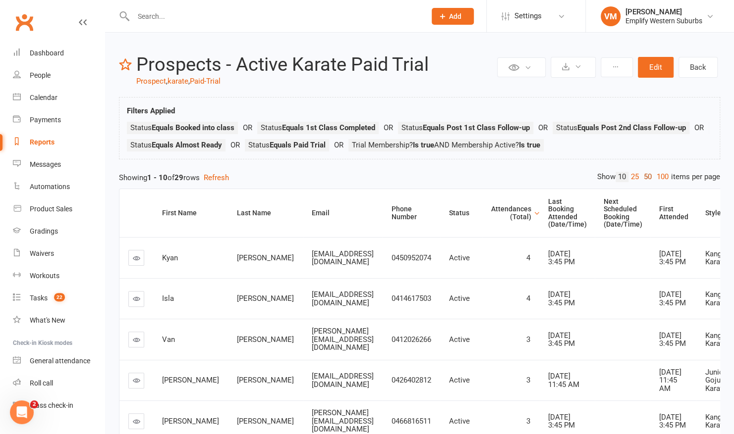
click at [644, 173] on link "50" at bounding box center [647, 177] width 13 height 10
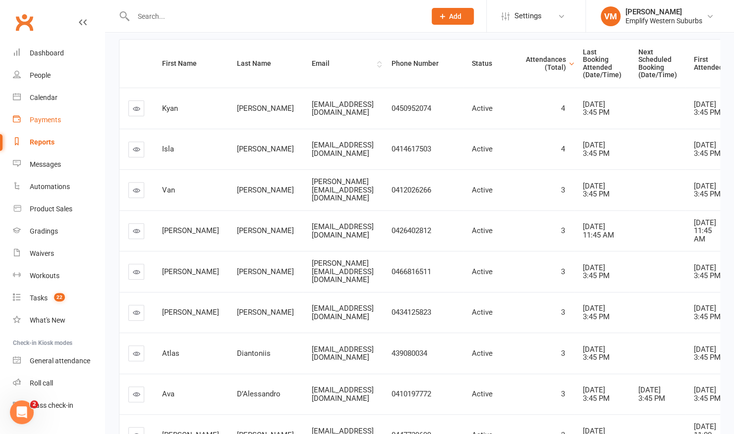
scroll to position [166, 0]
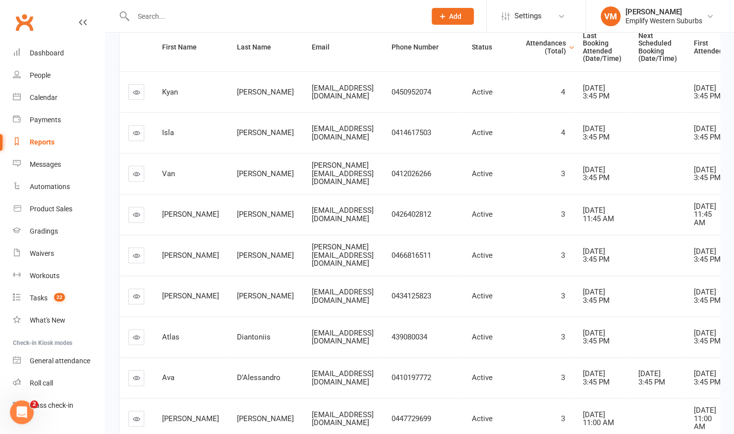
click at [136, 94] on link at bounding box center [136, 92] width 16 height 16
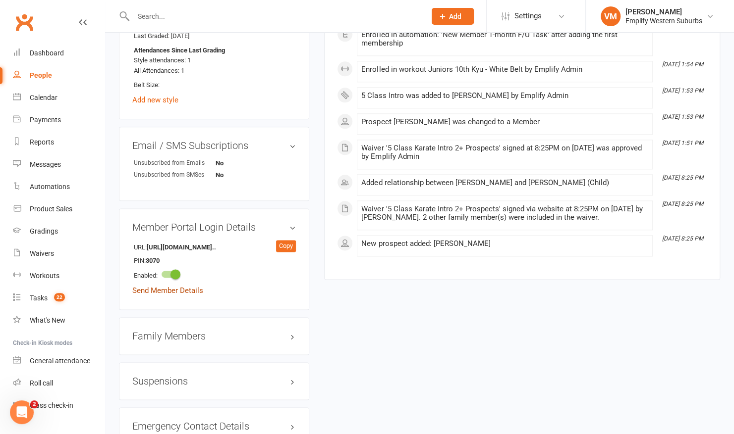
scroll to position [622, 0]
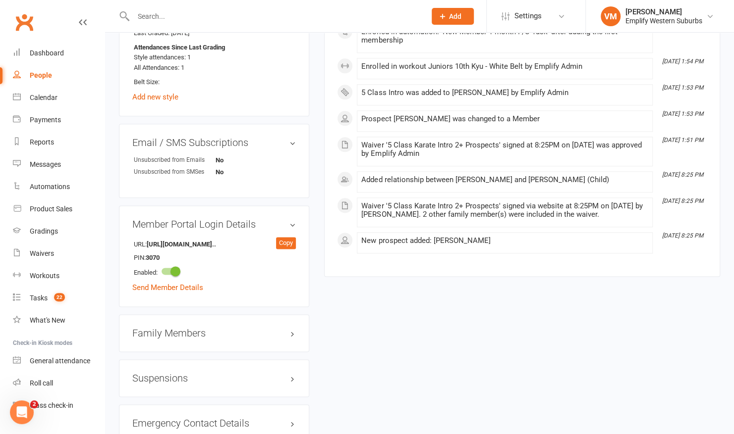
click at [207, 331] on h3 "Family Members" at bounding box center [213, 333] width 163 height 11
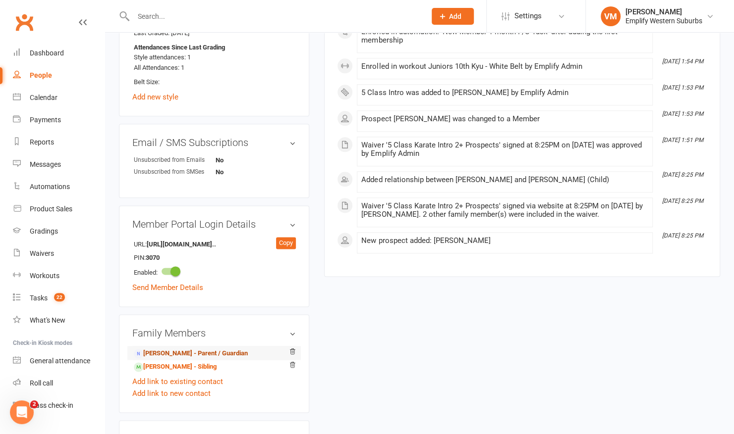
click at [181, 349] on link "[PERSON_NAME] - Parent / Guardian" at bounding box center [191, 354] width 114 height 10
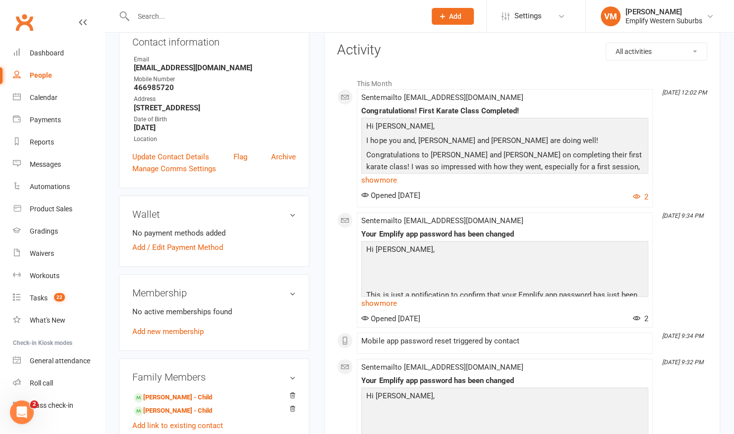
scroll to position [128, 0]
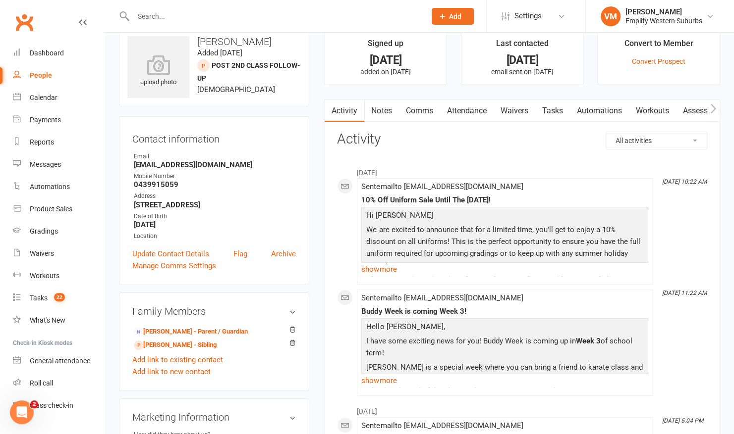
scroll to position [37, 0]
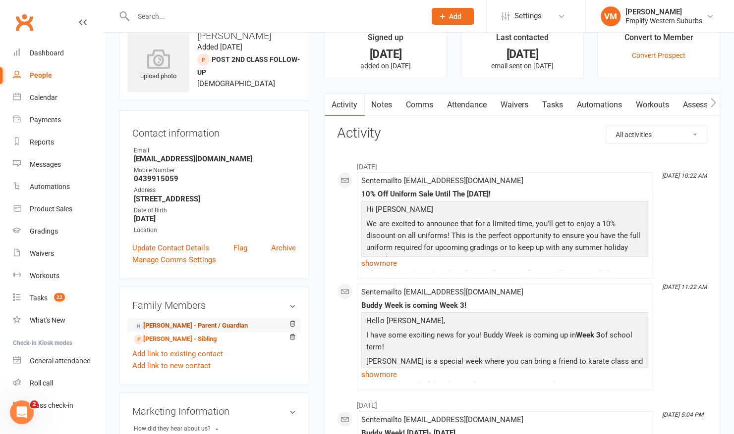
click at [197, 331] on link "Farah Hagen - Parent / Guardian" at bounding box center [191, 326] width 114 height 10
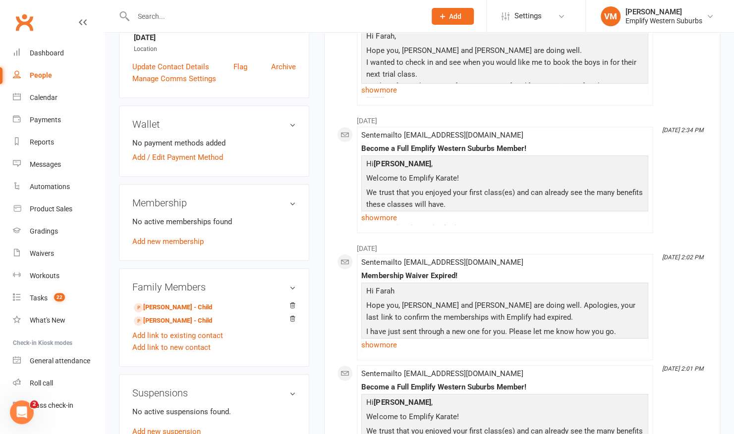
scroll to position [217, 0]
click at [380, 349] on link "show more" at bounding box center [504, 346] width 287 height 14
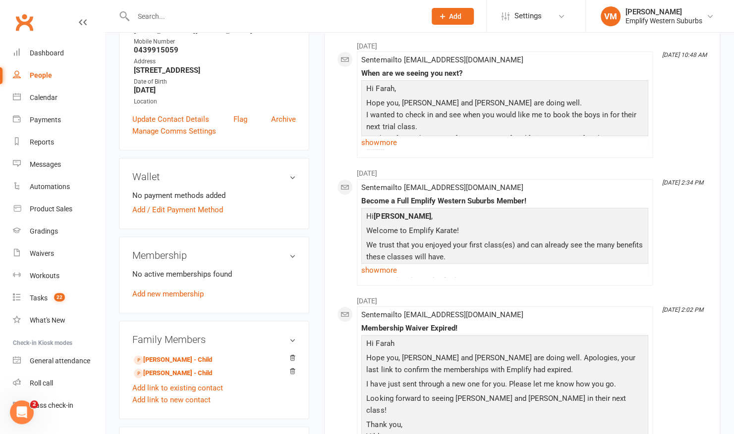
scroll to position [160, 0]
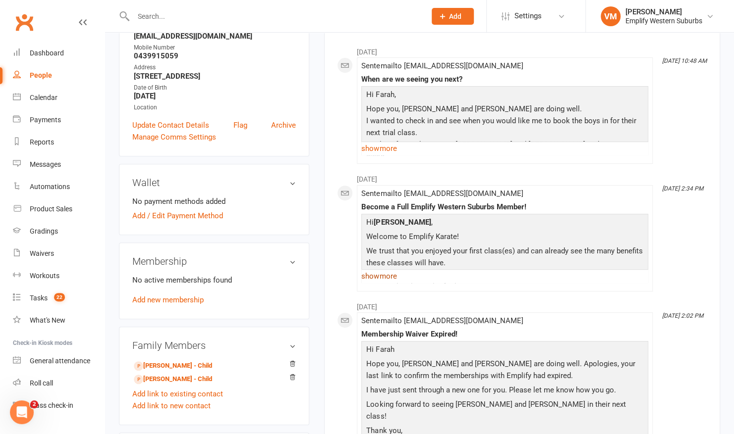
click at [391, 274] on link "show more" at bounding box center [504, 276] width 287 height 14
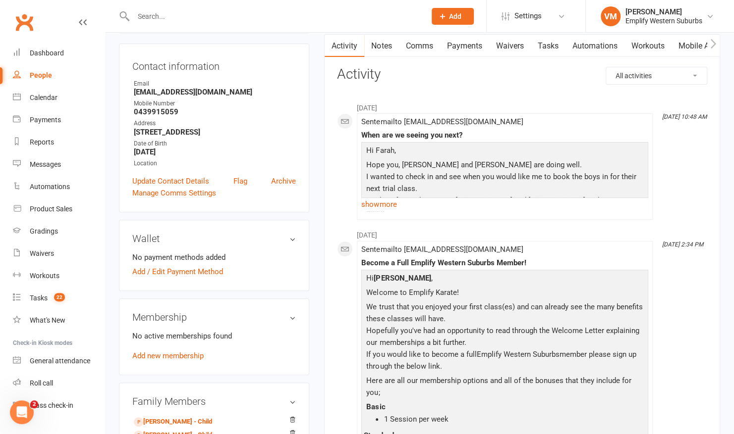
scroll to position [110, 0]
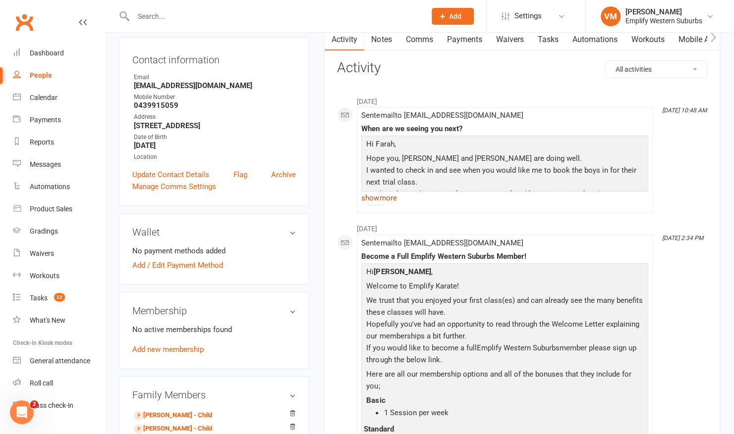
click at [383, 194] on link "show more" at bounding box center [504, 198] width 287 height 14
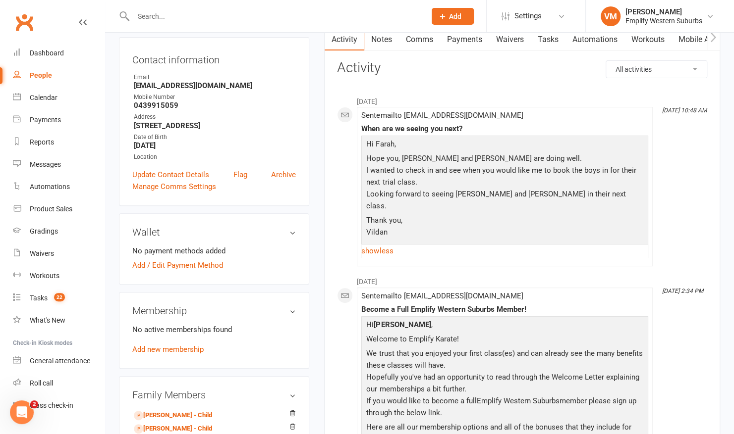
scroll to position [67, 0]
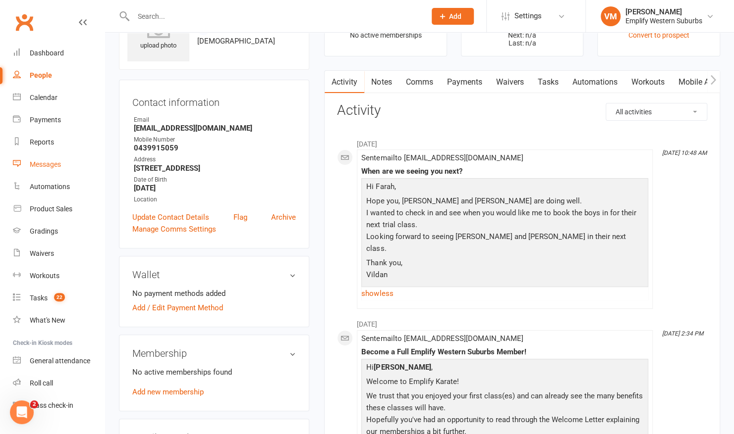
click at [41, 163] on div "Messages" at bounding box center [45, 165] width 31 height 8
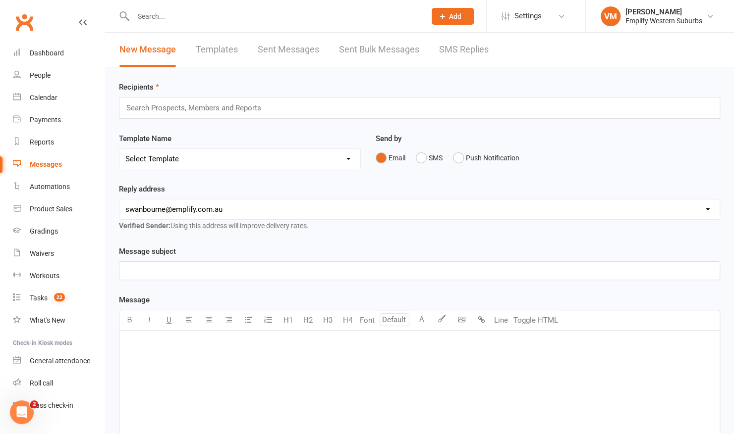
click at [206, 50] on link "Templates" at bounding box center [217, 50] width 42 height 34
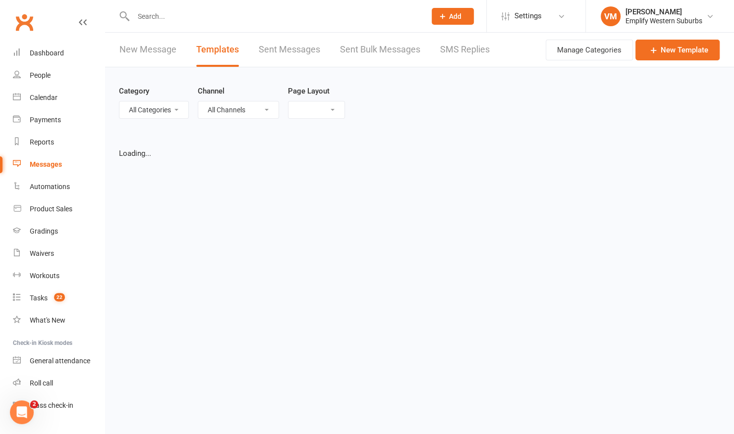
select select "grid"
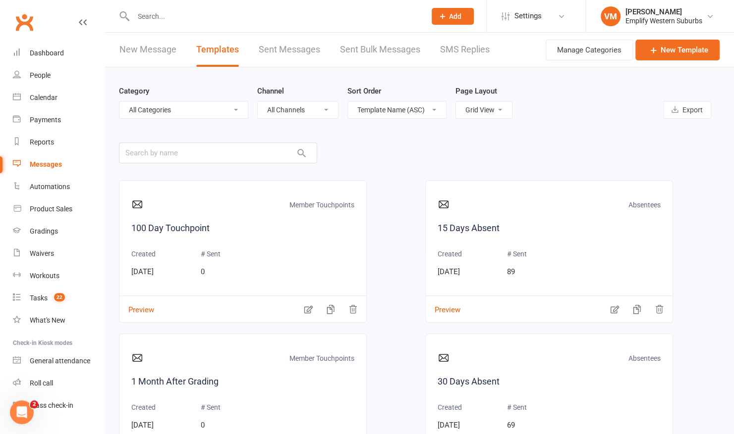
click at [164, 108] on select "All Categories (No category) Absentees General Grading Instructor Development P…" at bounding box center [183, 110] width 128 height 17
select select "6774"
click at [119, 102] on select "All Categories (No category) Absentees General Grading Instructor Development P…" at bounding box center [183, 110] width 128 height 17
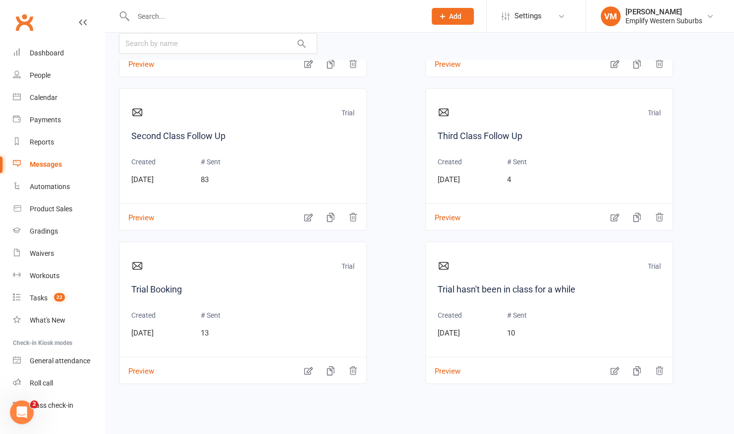
scroll to position [110, 0]
click at [438, 365] on button "Preview" at bounding box center [443, 364] width 35 height 10
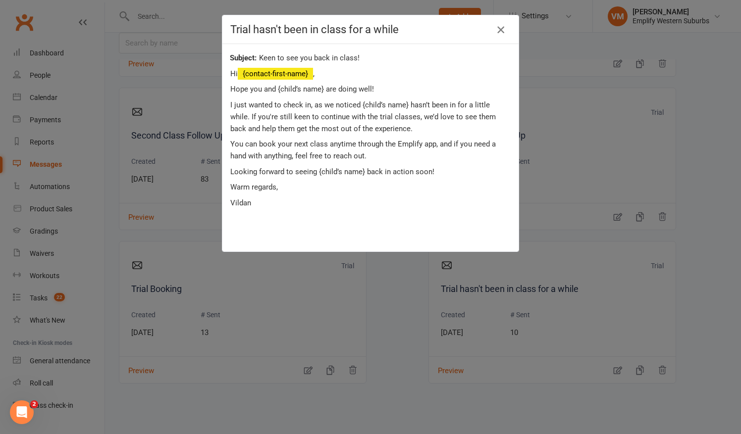
click at [495, 31] on icon "button" at bounding box center [501, 30] width 12 height 12
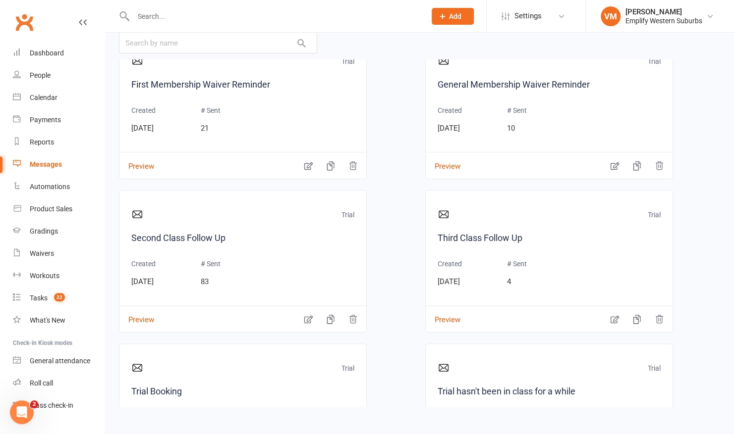
scroll to position [186, 0]
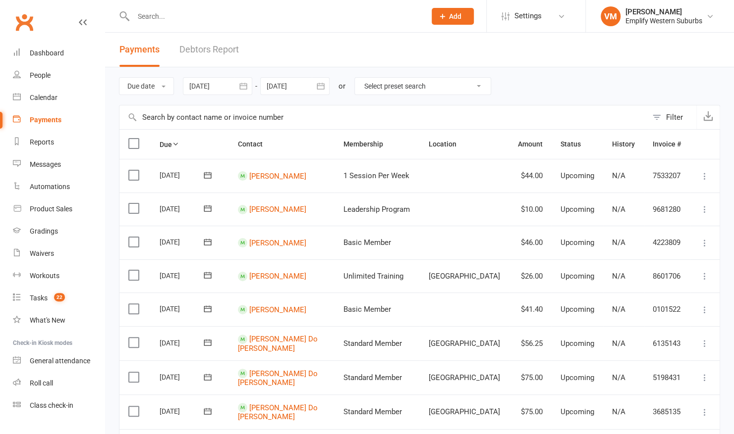
click at [245, 16] on input "text" at bounding box center [274, 16] width 288 height 14
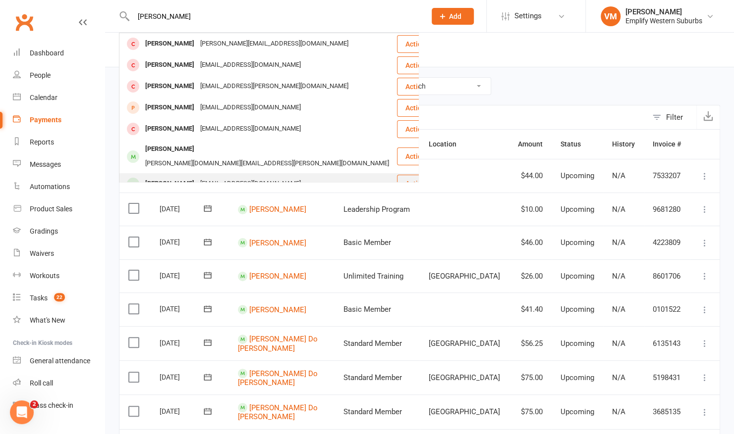
type input "[PERSON_NAME]"
click at [167, 177] on div "[PERSON_NAME]" at bounding box center [169, 184] width 55 height 14
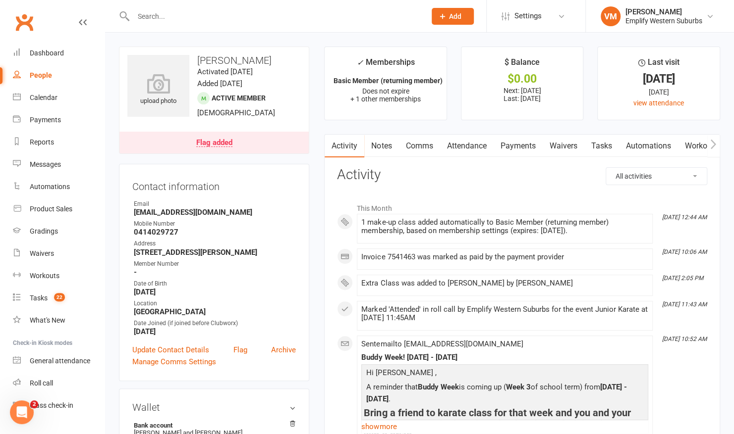
click at [473, 148] on link "Attendance" at bounding box center [466, 146] width 54 height 23
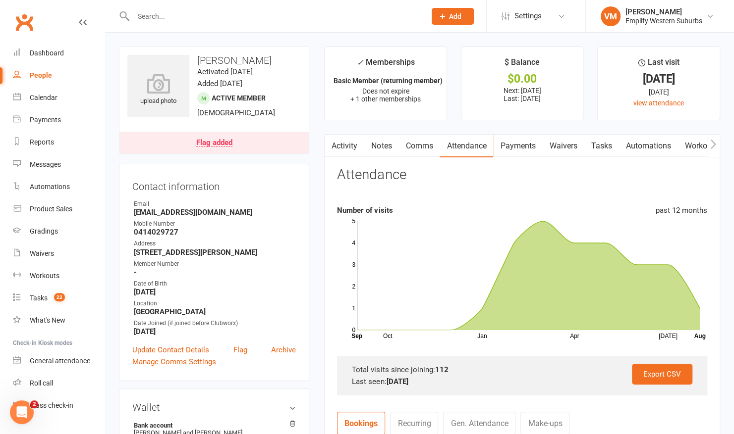
click at [506, 153] on link "Payments" at bounding box center [517, 146] width 49 height 23
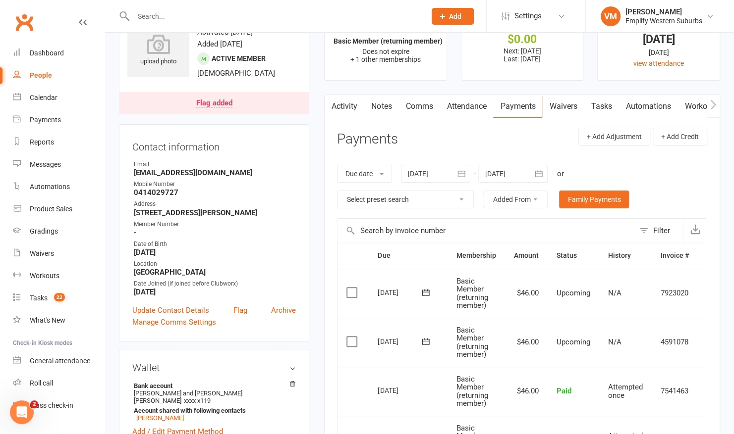
scroll to position [37, 0]
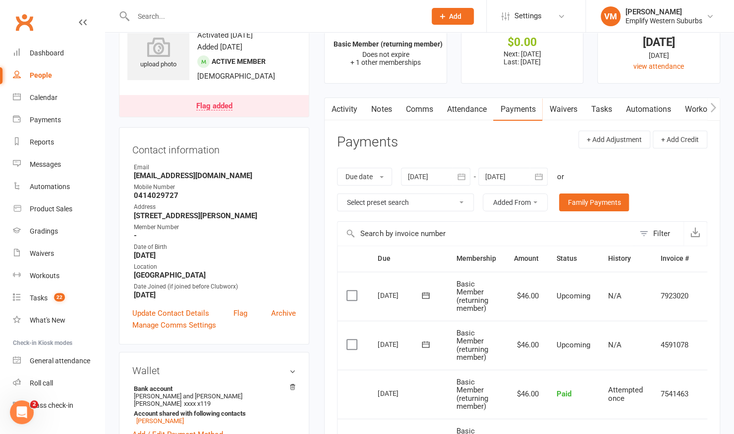
click at [439, 174] on div at bounding box center [435, 177] width 69 height 18
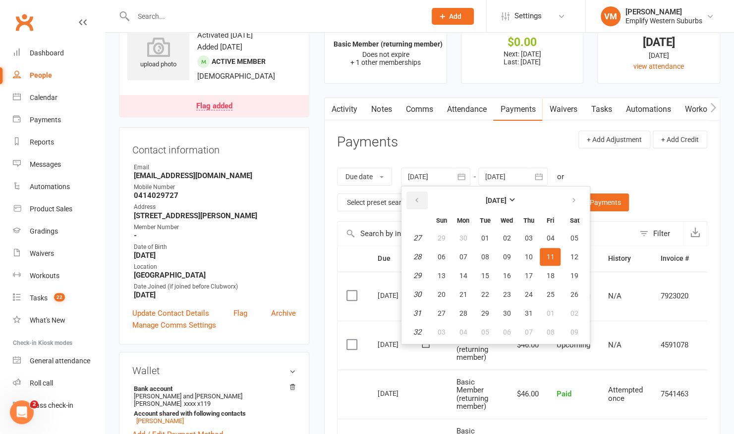
click at [418, 201] on icon "button" at bounding box center [416, 201] width 7 height 8
click at [435, 239] on button "27" at bounding box center [440, 238] width 21 height 18
type input "27 Apr 2025"
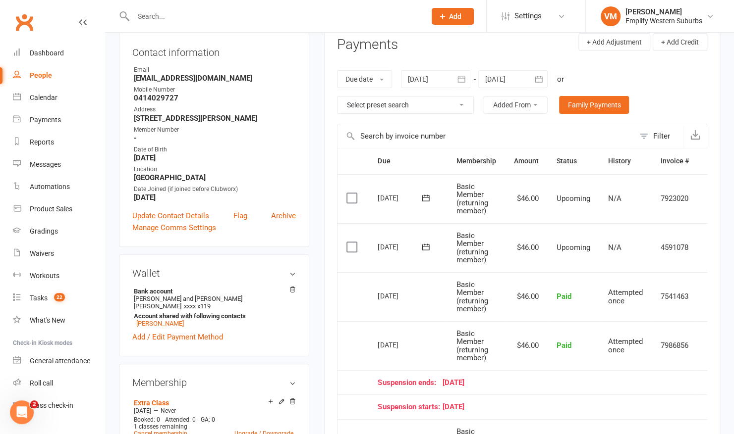
scroll to position [127, 0]
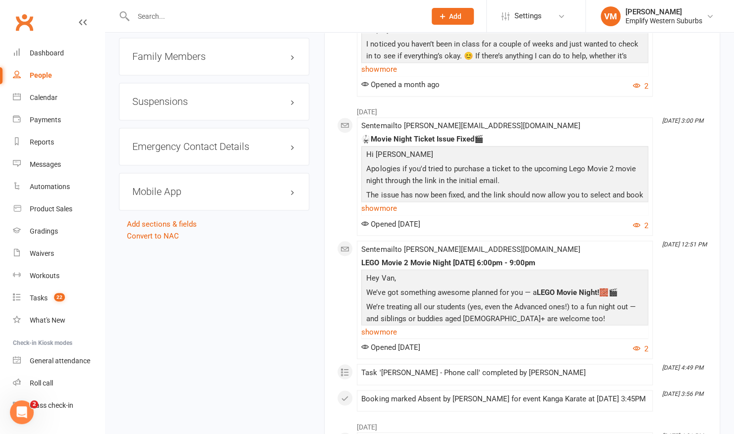
scroll to position [883, 0]
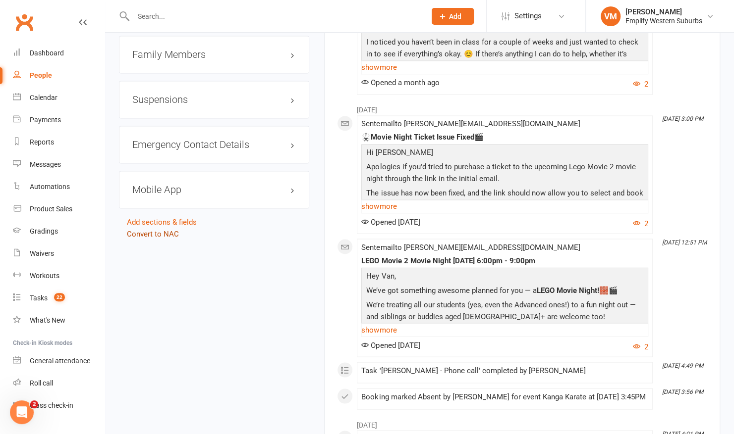
click at [156, 229] on link "Convert to NAC" at bounding box center [153, 233] width 52 height 9
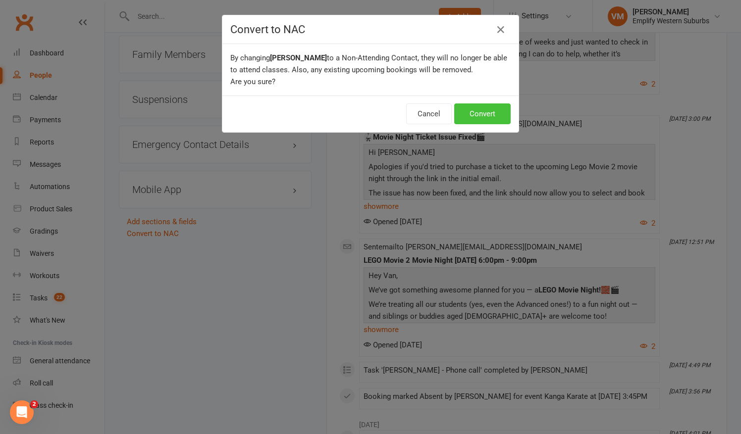
click at [474, 116] on button "Convert" at bounding box center [482, 114] width 56 height 21
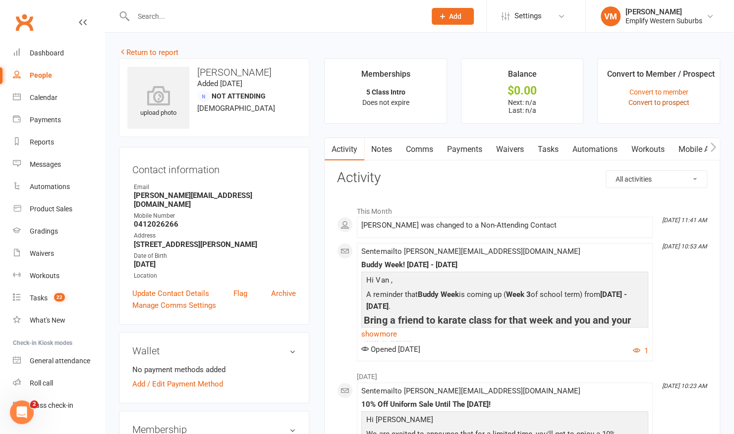
click at [658, 106] on link "Convert to prospect" at bounding box center [658, 103] width 61 height 8
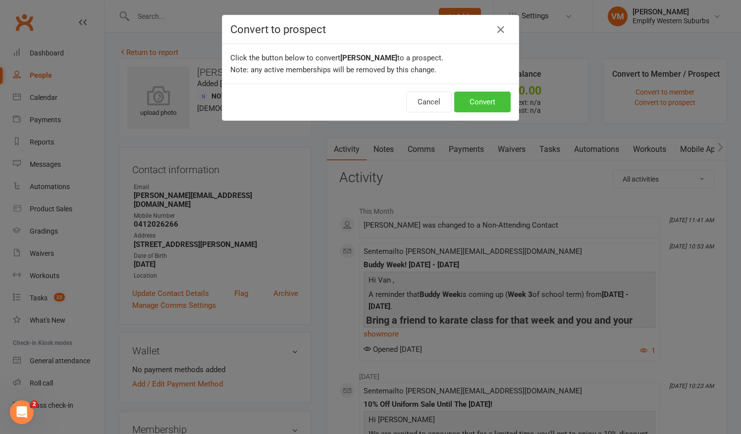
click at [483, 102] on button "Convert" at bounding box center [482, 102] width 56 height 21
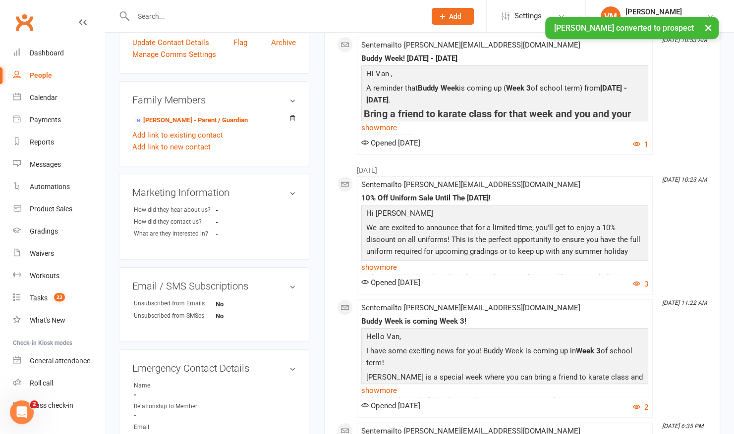
scroll to position [267, 0]
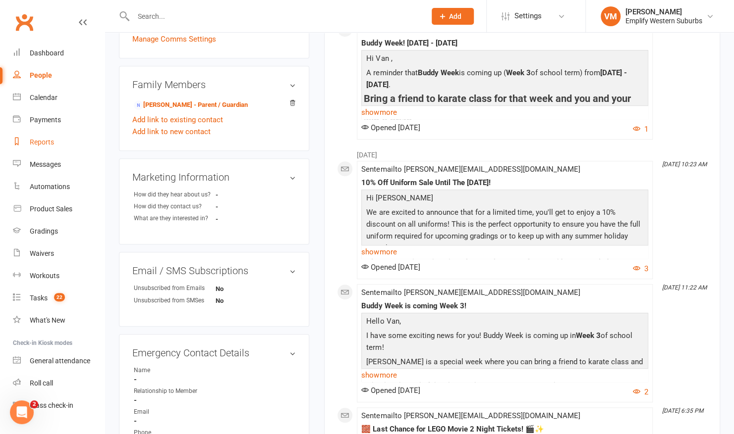
click at [37, 143] on div "Reports" at bounding box center [42, 142] width 24 height 8
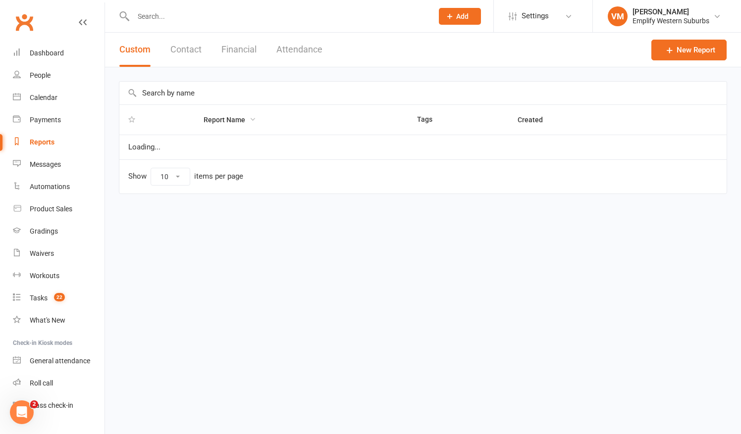
select select "50"
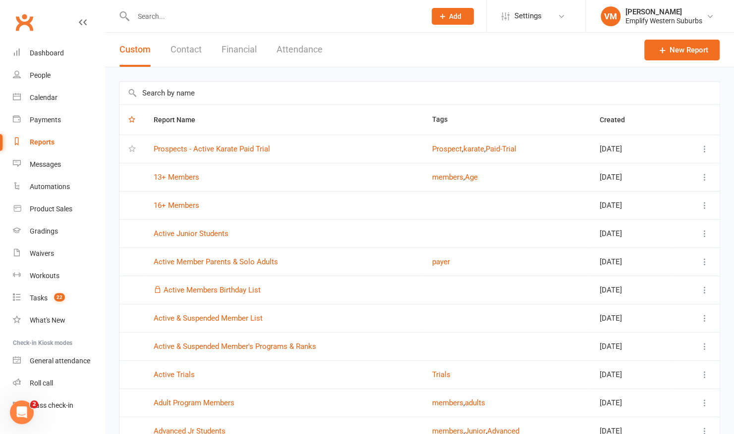
click at [185, 92] on input "text" at bounding box center [419, 93] width 600 height 23
type input "p"
click at [169, 15] on input "text" at bounding box center [274, 16] width 288 height 14
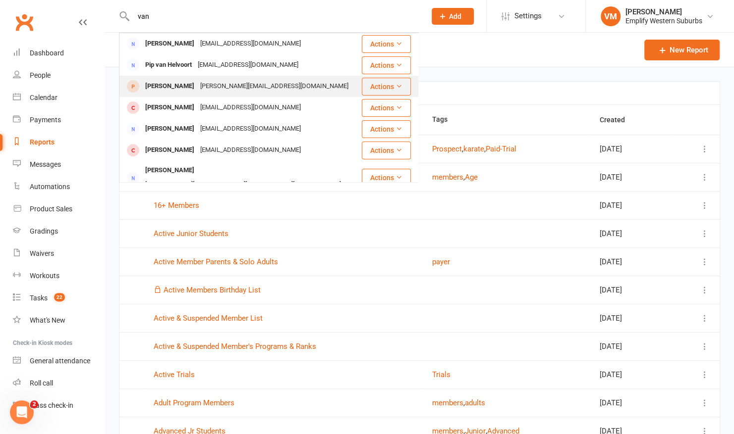
type input "van"
click at [197, 88] on div "[PERSON_NAME][EMAIL_ADDRESS][DOMAIN_NAME]" at bounding box center [274, 86] width 154 height 14
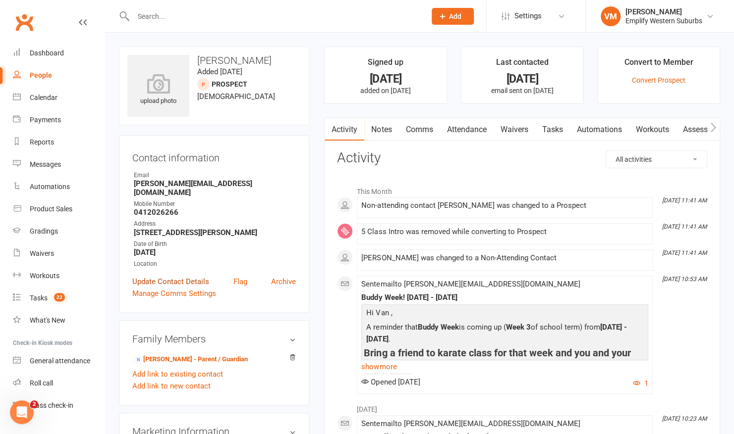
click at [187, 276] on link "Update Contact Details" at bounding box center [170, 282] width 77 height 12
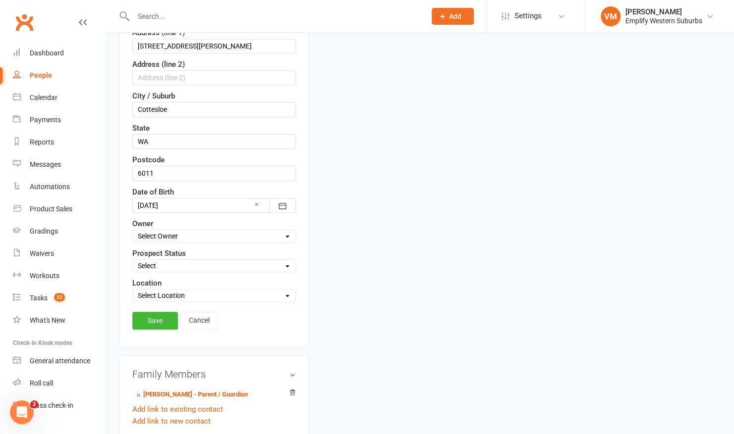
scroll to position [270, 0]
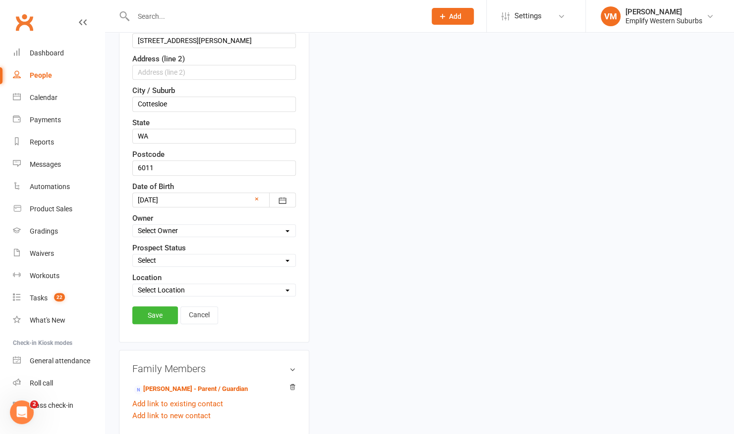
click at [248, 257] on select "Select Lead Initial Contact Paid Trial Booked into class 1st Class Completed Po…" at bounding box center [214, 260] width 162 height 11
click at [372, 249] on div "upload photo [PERSON_NAME] Added [DATE] prospect [DEMOGRAPHIC_DATA] Contact inf…" at bounding box center [419, 291] width 616 height 1028
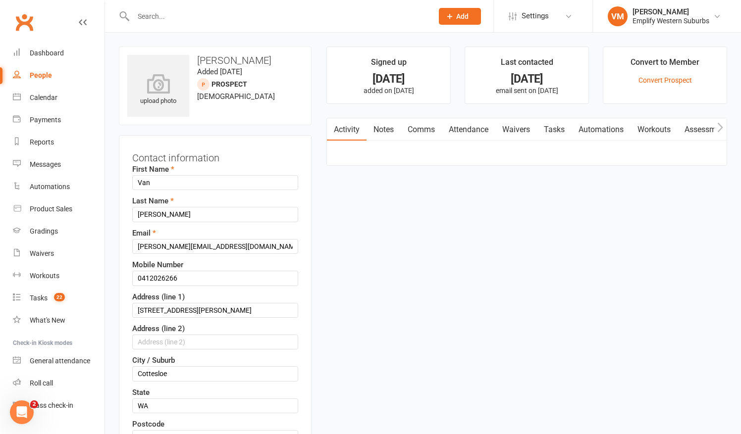
select select "50"
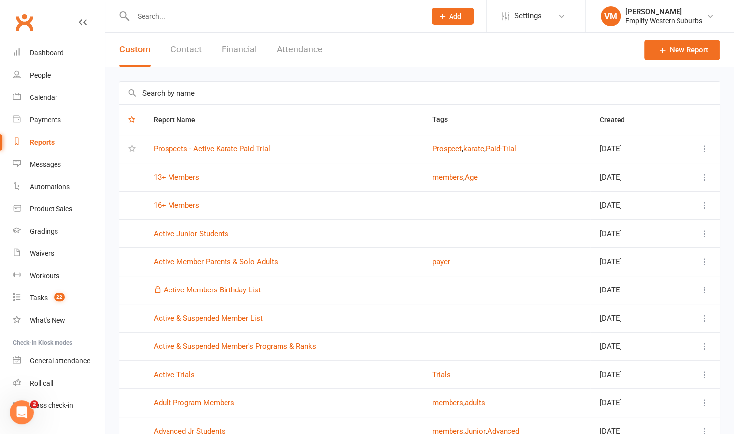
click at [198, 15] on input "text" at bounding box center [274, 16] width 288 height 14
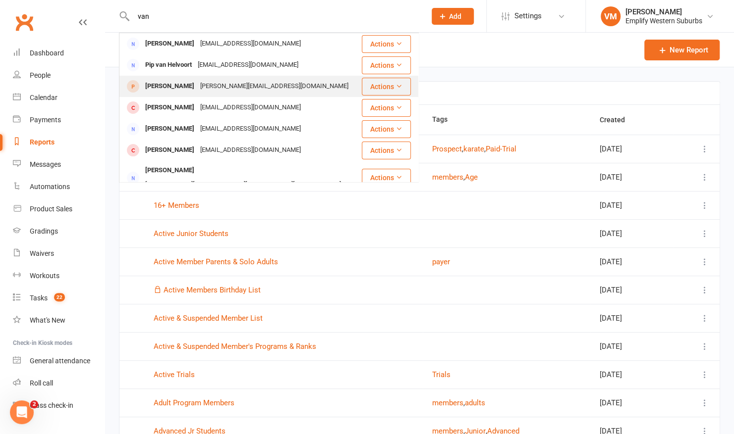
type input "van"
click at [197, 82] on div "[PERSON_NAME][EMAIL_ADDRESS][DOMAIN_NAME]" at bounding box center [274, 86] width 154 height 14
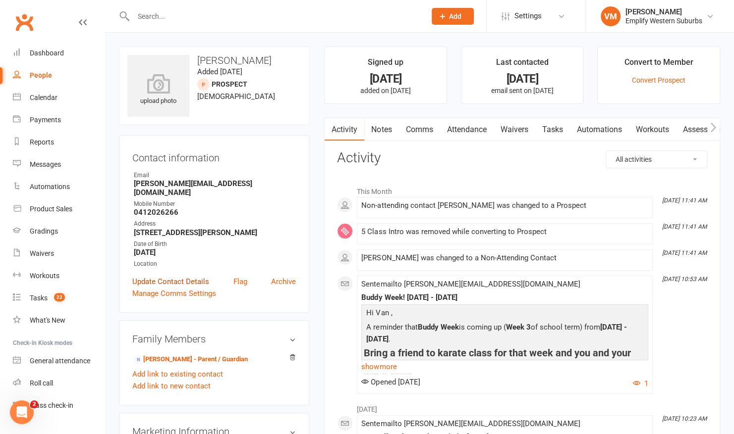
click at [190, 276] on link "Update Contact Details" at bounding box center [170, 282] width 77 height 12
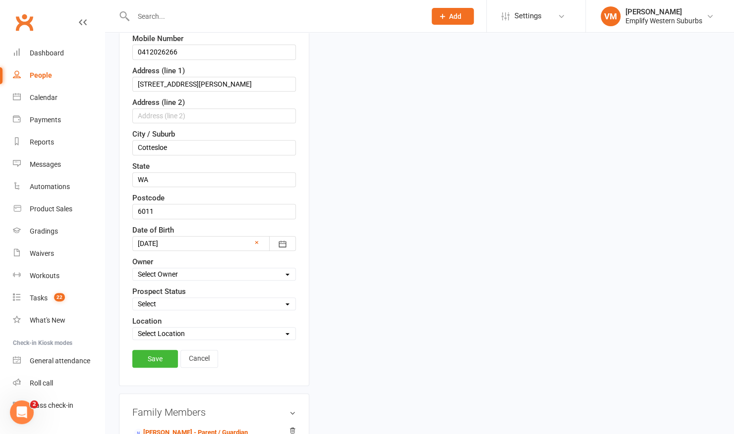
scroll to position [227, 0]
click at [195, 291] on div "Prospect Status Select Lead Initial Contact Paid Trial Booked into class 1st Cl…" at bounding box center [213, 297] width 163 height 25
click at [188, 298] on select "Select Lead Initial Contact Paid Trial Booked into class 1st Class Completed Po…" at bounding box center [214, 303] width 162 height 11
click at [382, 289] on div "upload photo [PERSON_NAME] Added [DATE] prospect [DEMOGRAPHIC_DATA] Contact inf…" at bounding box center [419, 333] width 616 height 1028
click at [205, 352] on link "Cancel" at bounding box center [199, 358] width 38 height 18
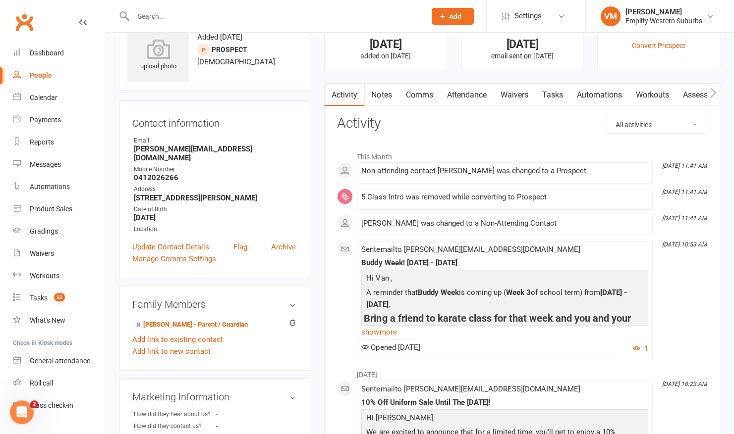
scroll to position [0, 0]
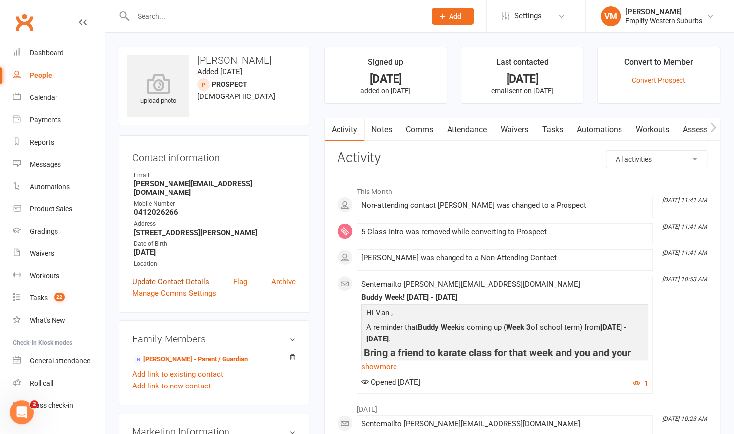
click at [143, 276] on link "Update Contact Details" at bounding box center [170, 282] width 77 height 12
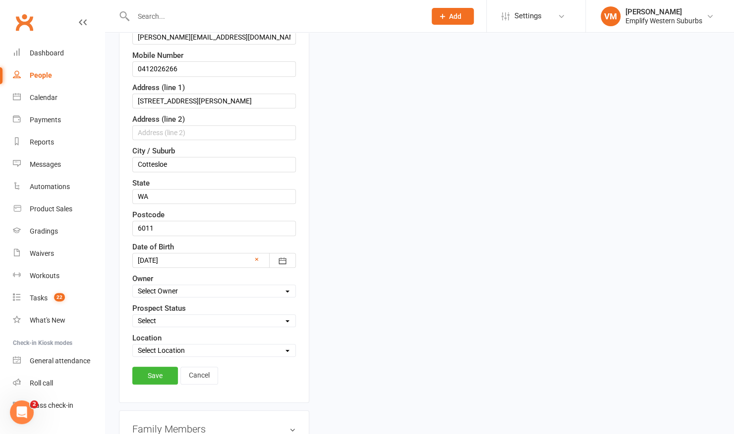
scroll to position [211, 0]
click at [194, 369] on link "Cancel" at bounding box center [199, 375] width 38 height 18
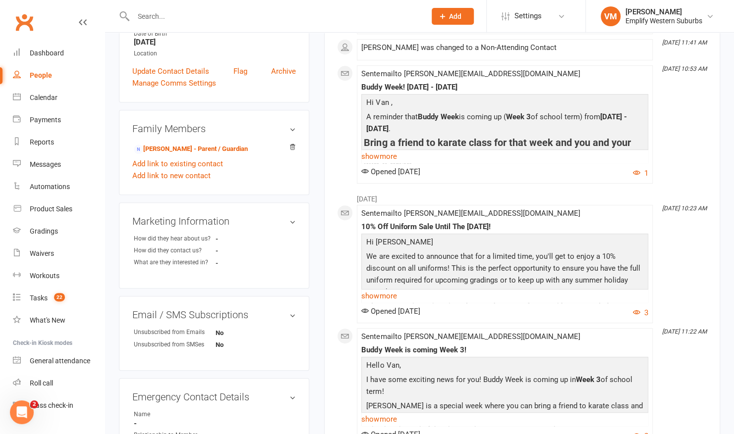
scroll to position [0, 0]
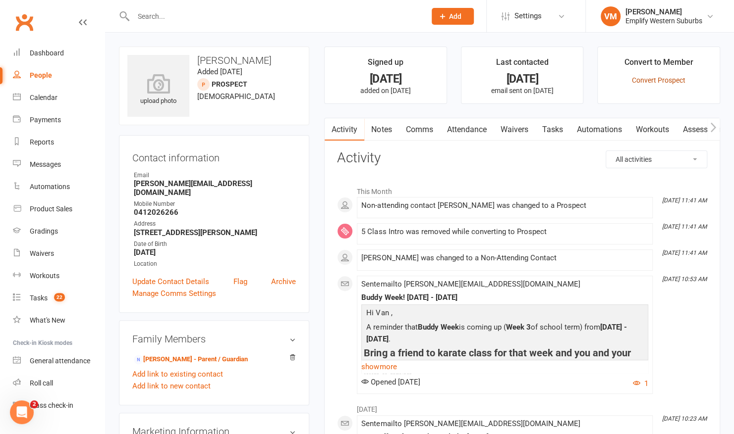
click at [660, 81] on link "Convert Prospect" at bounding box center [659, 80] width 54 height 8
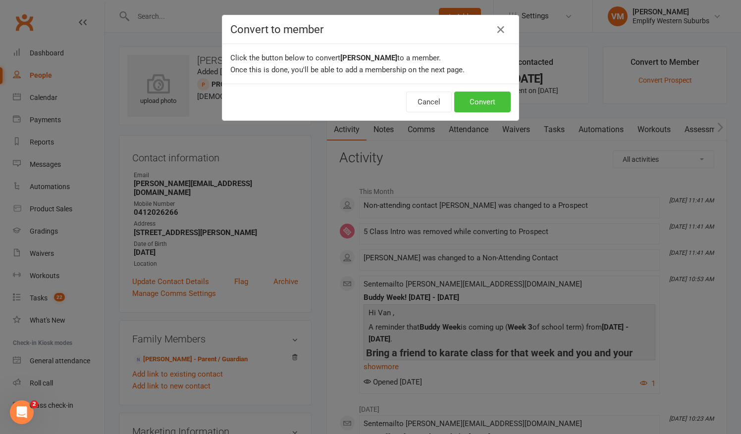
click at [479, 98] on button "Convert" at bounding box center [482, 102] width 56 height 21
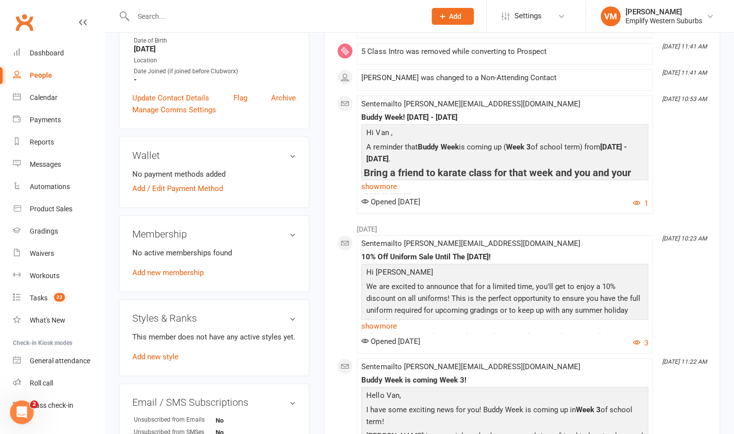
scroll to position [223, 0]
click at [293, 229] on h3 "Membership" at bounding box center [213, 234] width 163 height 11
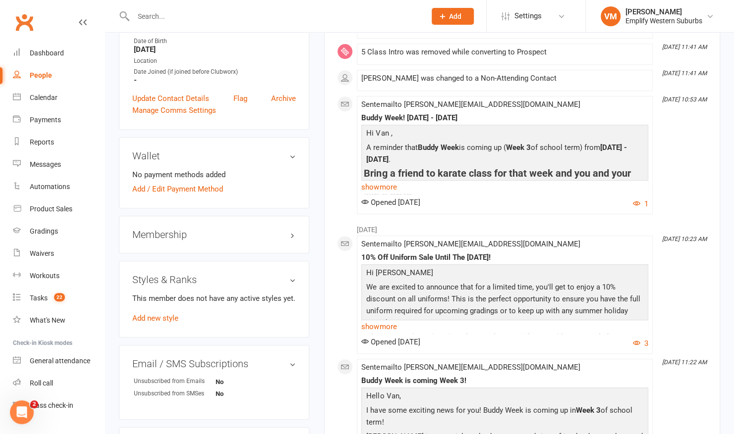
click at [293, 229] on h3 "Membership" at bounding box center [213, 234] width 163 height 11
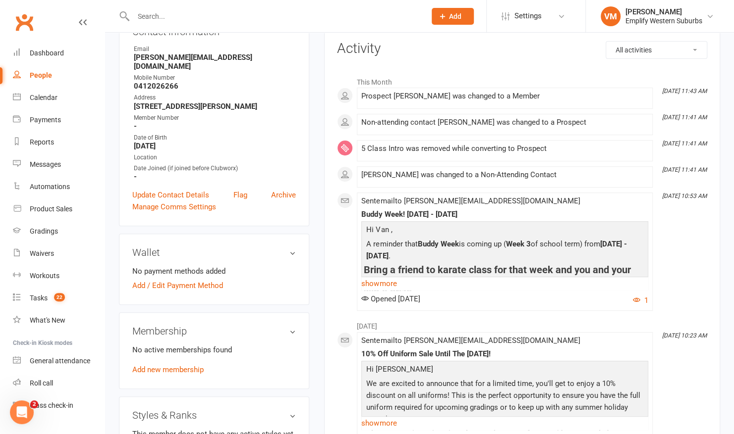
scroll to position [0, 0]
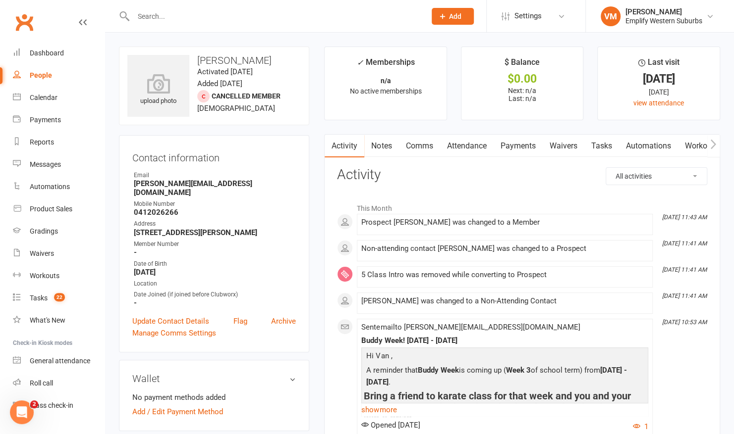
click at [471, 143] on link "Attendance" at bounding box center [466, 146] width 54 height 23
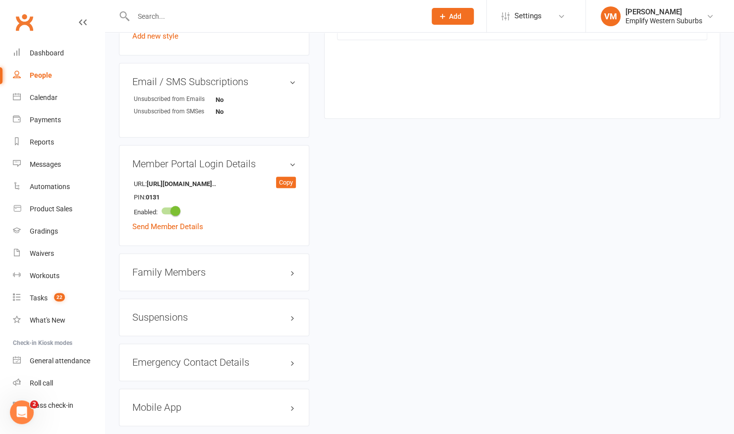
scroll to position [594, 0]
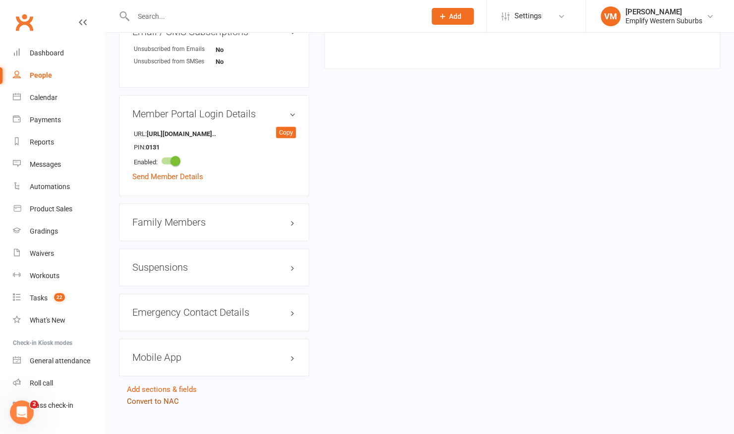
click at [140, 397] on link "Convert to NAC" at bounding box center [153, 401] width 52 height 9
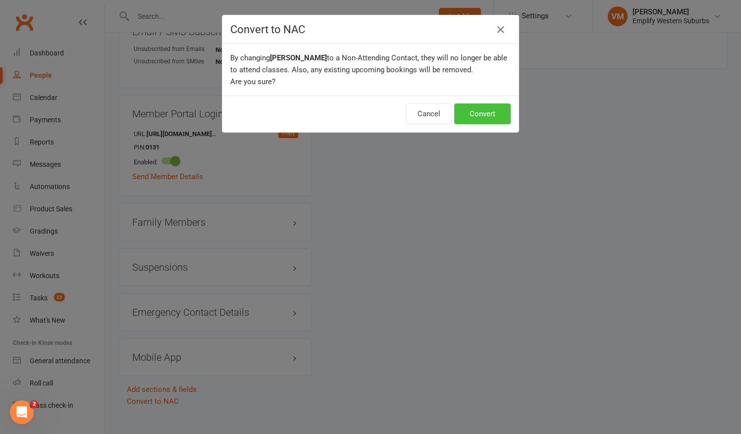
click at [486, 109] on button "Convert" at bounding box center [482, 114] width 56 height 21
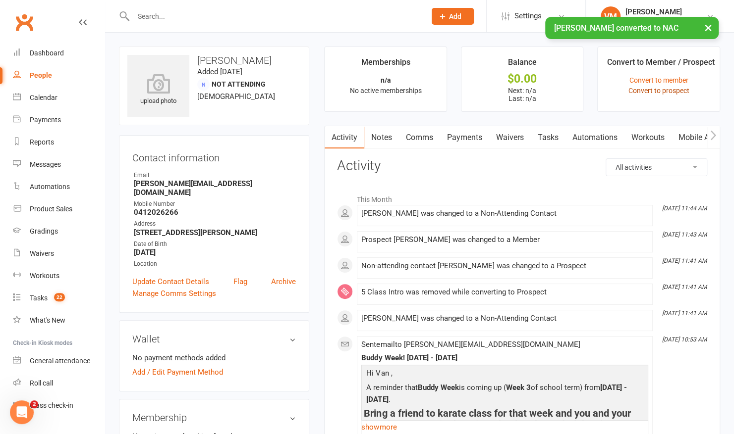
click at [642, 93] on link "Convert to prospect" at bounding box center [658, 91] width 61 height 8
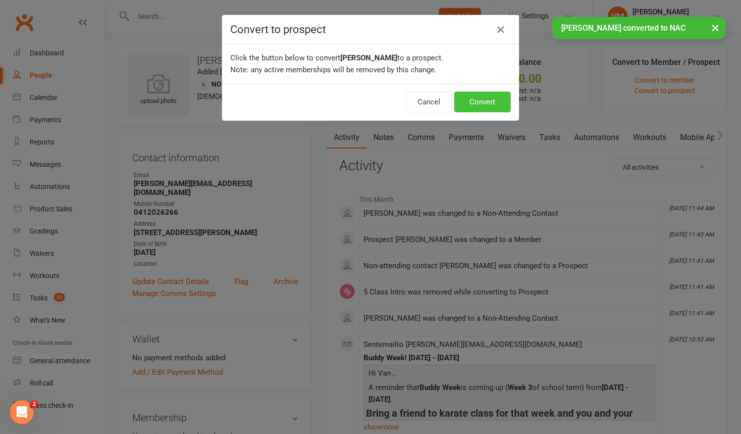
click at [471, 99] on button "Convert" at bounding box center [482, 102] width 56 height 21
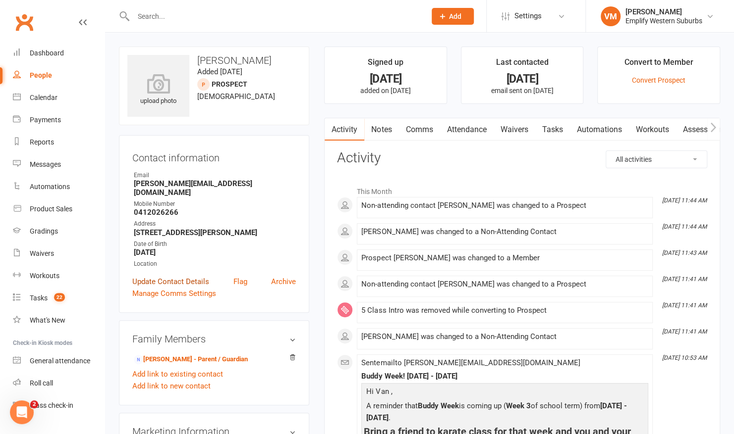
click at [185, 276] on link "Update Contact Details" at bounding box center [170, 282] width 77 height 12
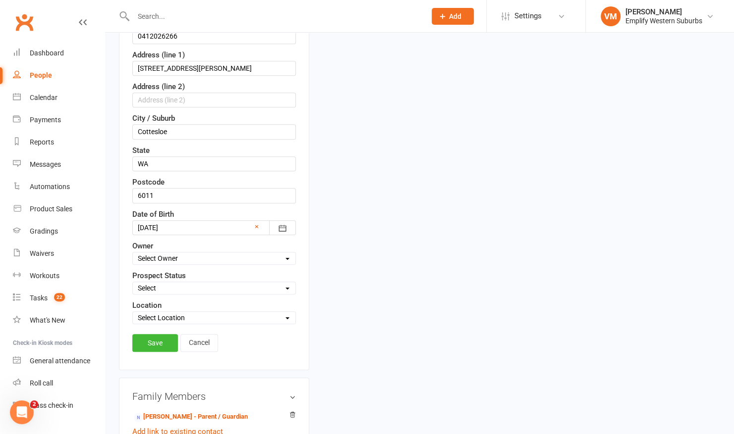
scroll to position [243, 0]
click at [178, 283] on select "Select Lead Initial Contact Paid Trial Booked into class 1st Class Completed Po…" at bounding box center [214, 287] width 162 height 11
click at [172, 301] on div "Location Select Location [GEOGRAPHIC_DATA] [GEOGRAPHIC_DATA]" at bounding box center [213, 311] width 163 height 25
click at [183, 282] on select "Select Lead Initial Contact Paid Trial Booked into class 1st Class Completed Po…" at bounding box center [214, 287] width 162 height 11
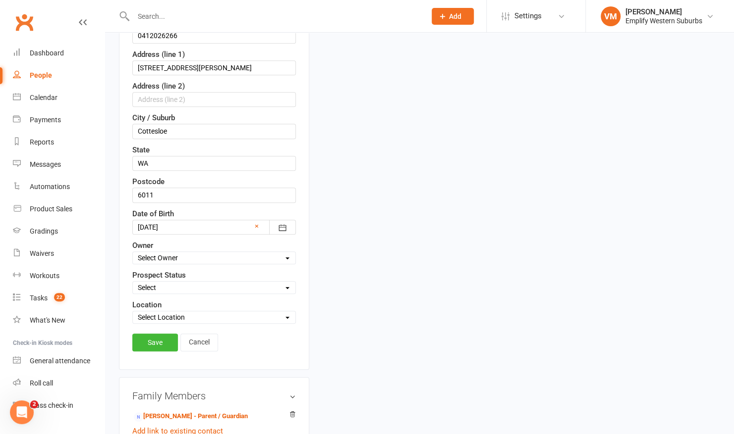
select select "Not Ready"
click at [133, 282] on select "Select Lead Initial Contact Paid Trial Booked into class 1st Class Completed Po…" at bounding box center [214, 287] width 162 height 11
click at [159, 337] on link "Save" at bounding box center [155, 343] width 46 height 18
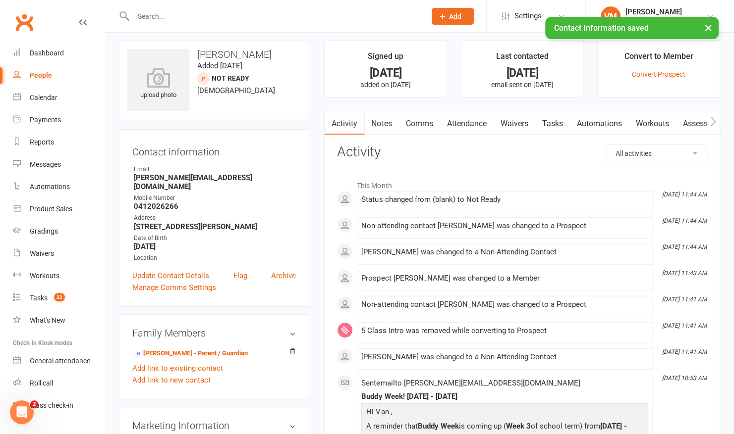
scroll to position [0, 0]
